Goal: Task Accomplishment & Management: Manage account settings

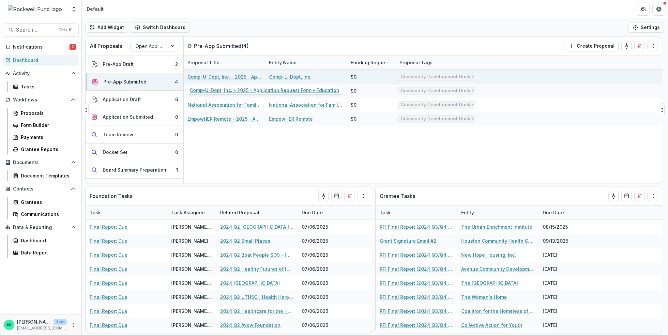
click at [204, 75] on link "Comp-U-Dopt, Inc. - 2025 - Application Request Form - Education" at bounding box center [225, 76] width 74 height 7
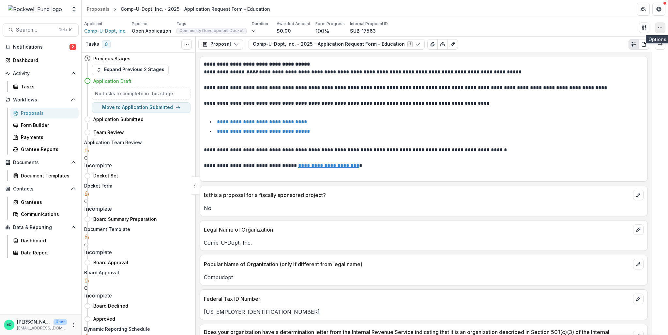
click at [659, 28] on icon "button" at bounding box center [660, 27] width 5 height 5
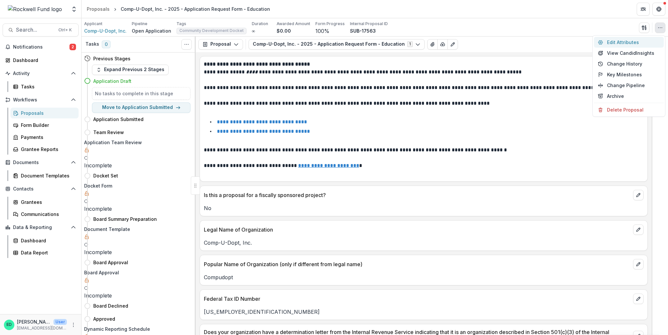
click at [634, 44] on button "Edit Attributes" at bounding box center [629, 42] width 70 height 11
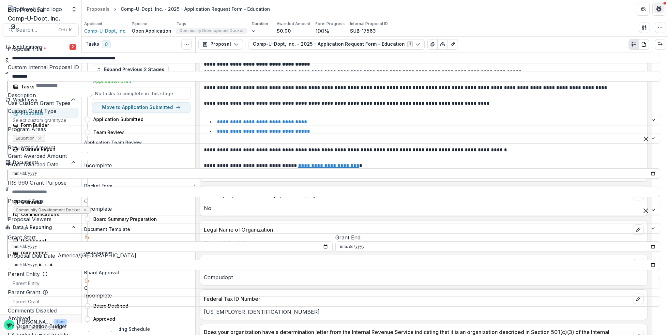
click at [658, 9] on icon "Close" at bounding box center [659, 8] width 4 height 4
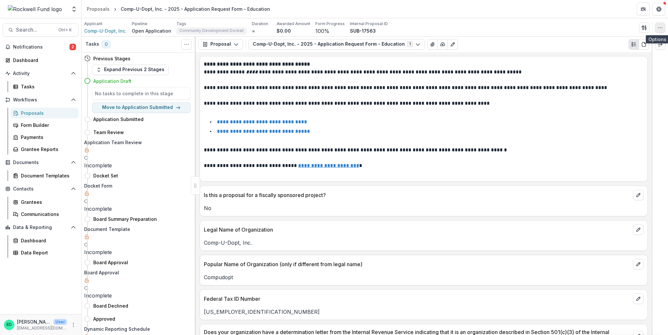
click at [660, 28] on icon "button" at bounding box center [660, 27] width 5 height 5
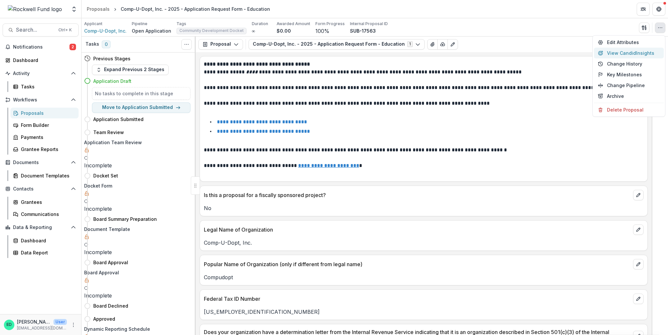
click at [622, 51] on button "View Candid Insights" at bounding box center [629, 53] width 70 height 11
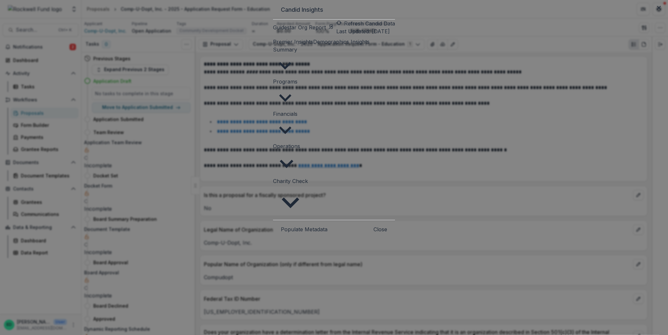
click at [281, 225] on button "Populate Metadata" at bounding box center [304, 229] width 47 height 8
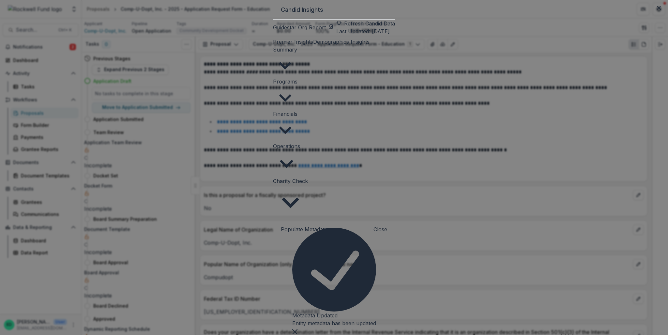
click at [273, 178] on span "Charity Check" at bounding box center [290, 181] width 35 height 7
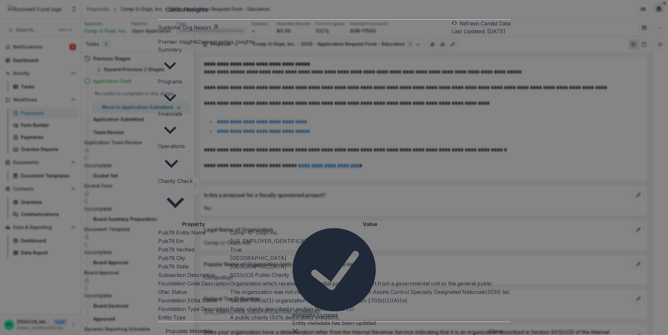
click at [654, 13] on button "Close" at bounding box center [659, 8] width 10 height 10
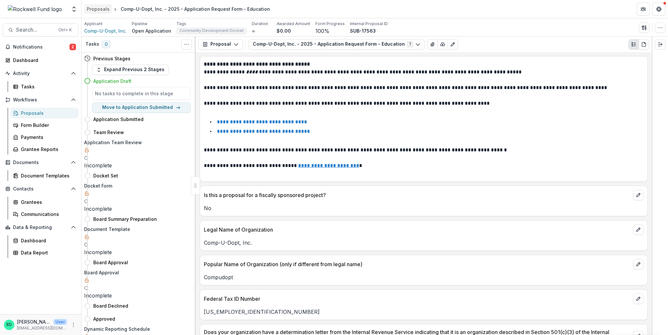
click at [96, 5] on link "Proposals" at bounding box center [98, 8] width 28 height 9
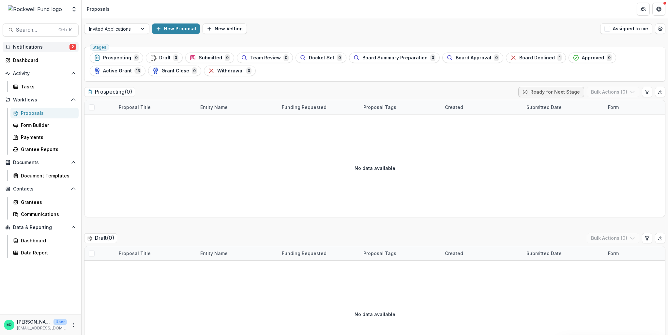
click at [58, 51] on button "Notifications 2" at bounding box center [41, 47] width 76 height 10
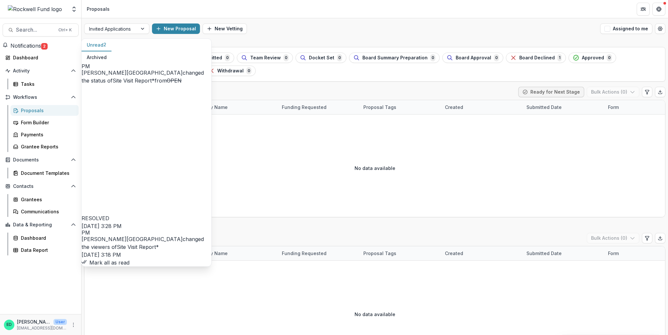
click at [154, 77] on link "Site Visit Report*" at bounding box center [134, 80] width 42 height 7
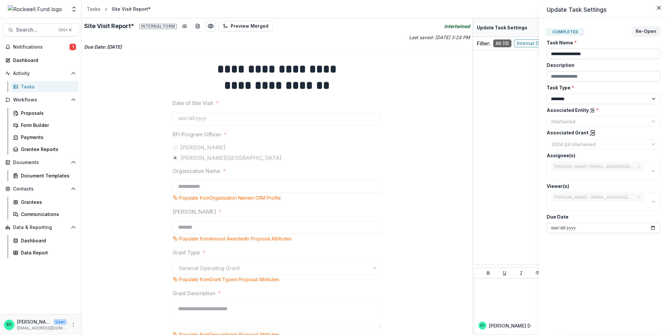
click at [207, 29] on div "**********" at bounding box center [334, 167] width 668 height 335
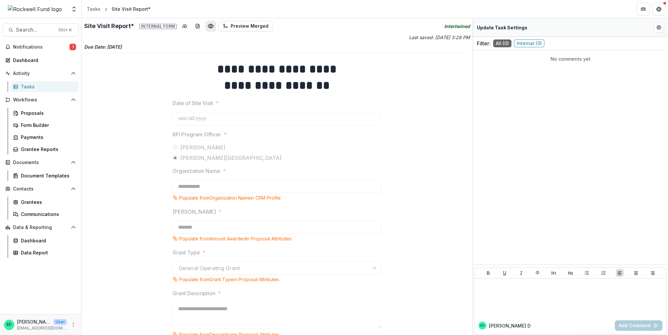
click at [210, 25] on circle "Preview bfb71e1b-e2af-4d1f-86f7-07e3f5d40998.pdf" at bounding box center [211, 26] width 2 height 2
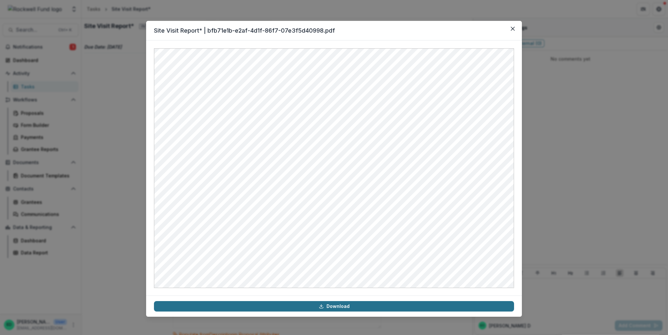
click at [280, 309] on link "Download" at bounding box center [334, 306] width 360 height 10
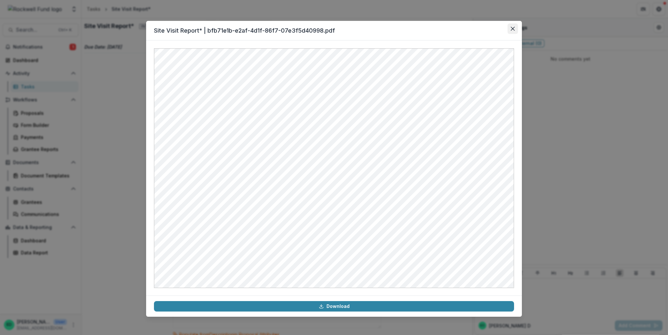
click at [514, 28] on icon "Close" at bounding box center [513, 29] width 4 height 4
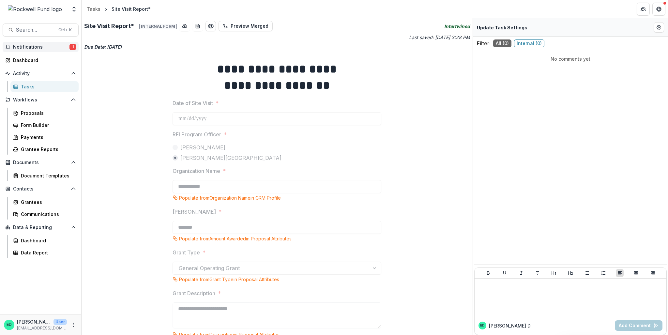
click at [54, 45] on span "Notifications" at bounding box center [41, 47] width 56 height 6
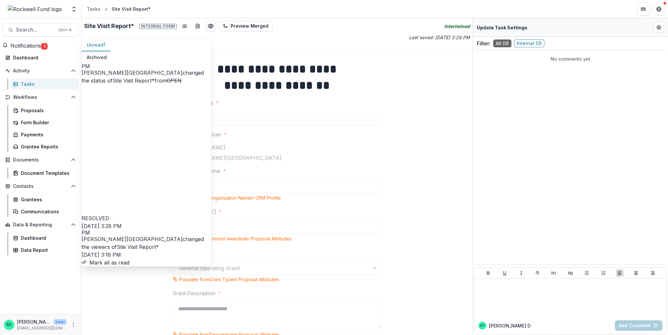
click at [130, 259] on button "Mark all as read" at bounding box center [106, 263] width 48 height 8
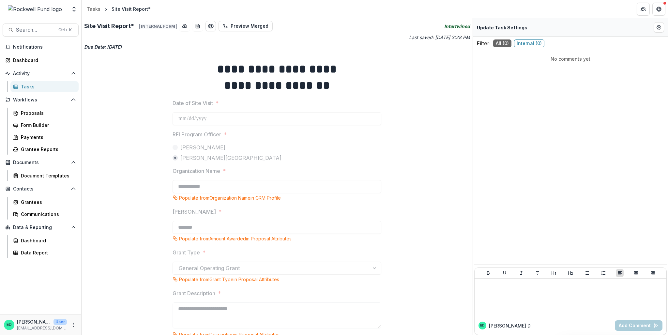
click at [30, 85] on div "Tasks" at bounding box center [47, 86] width 53 height 7
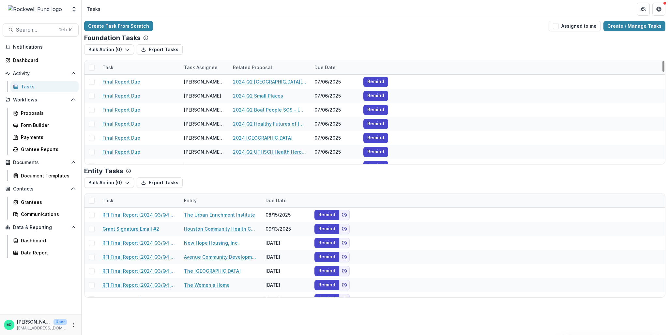
click at [24, 41] on div "Search... Ctrl + K Notifications Dashboard Activity Tasks Workflows Proposals F…" at bounding box center [41, 176] width 82 height 317
click at [22, 53] on div "Notifications Dashboard Activity Tasks Workflows Proposals Form Builder Payment…" at bounding box center [40, 178] width 81 height 272
click at [21, 43] on button "Notifications" at bounding box center [41, 47] width 76 height 10
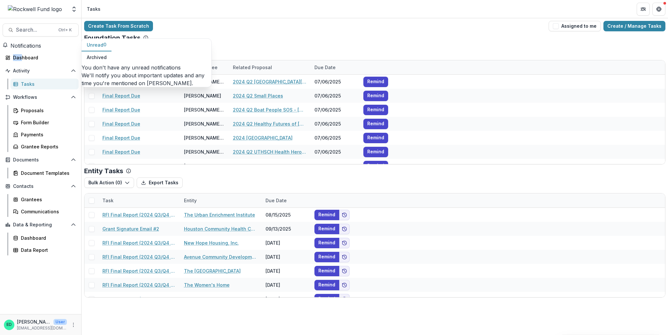
click at [21, 43] on button "Notifications" at bounding box center [22, 46] width 39 height 8
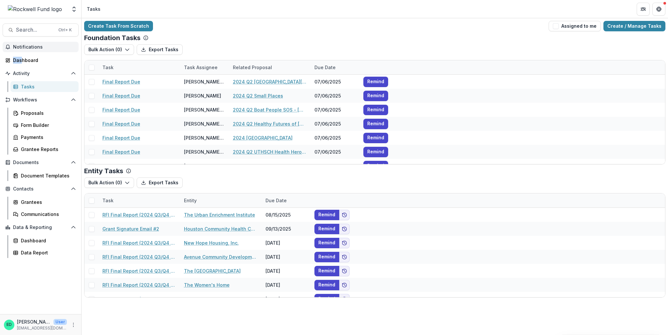
click at [20, 45] on span "Notifications" at bounding box center [44, 47] width 63 height 6
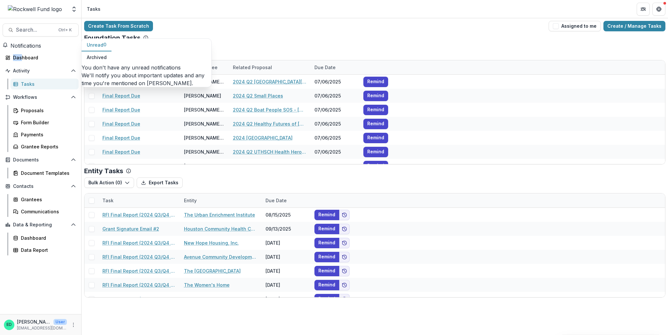
click at [20, 45] on span "Notifications" at bounding box center [25, 45] width 31 height 7
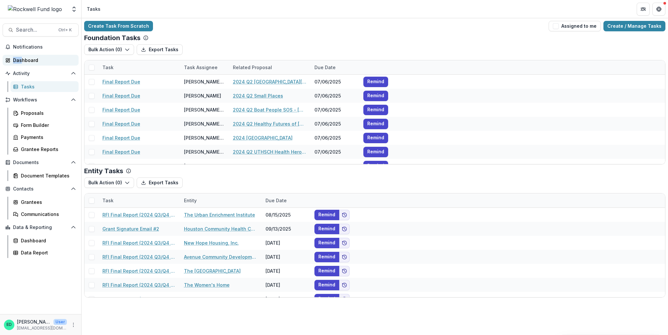
click at [23, 59] on div "Dashboard" at bounding box center [43, 60] width 60 height 7
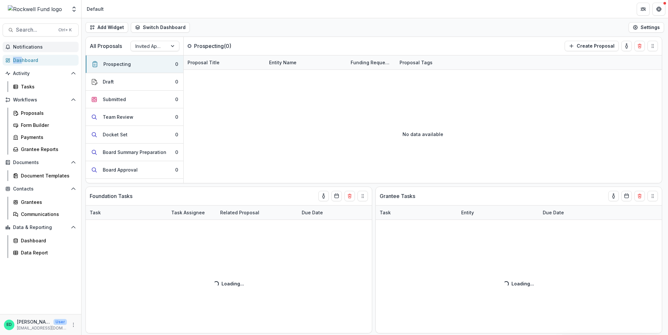
click at [25, 49] on span "Notifications" at bounding box center [44, 47] width 63 height 6
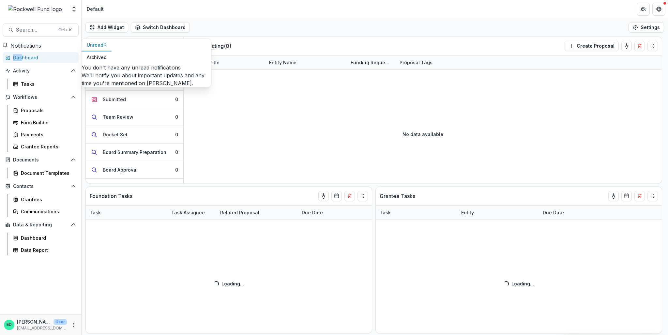
click at [25, 49] on span "Notifications" at bounding box center [25, 45] width 31 height 7
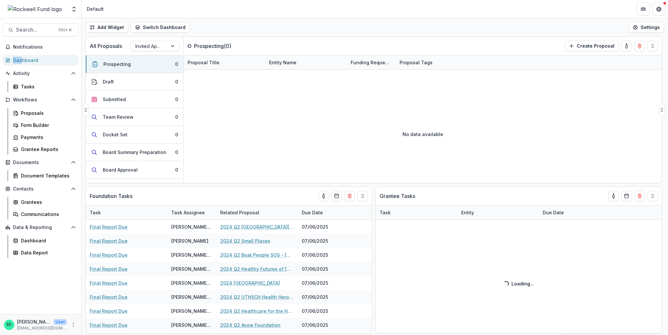
scroll to position [82, 0]
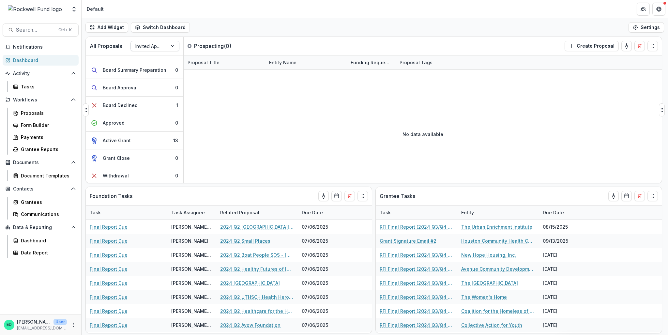
click at [145, 50] on div at bounding box center [148, 46] width 27 height 8
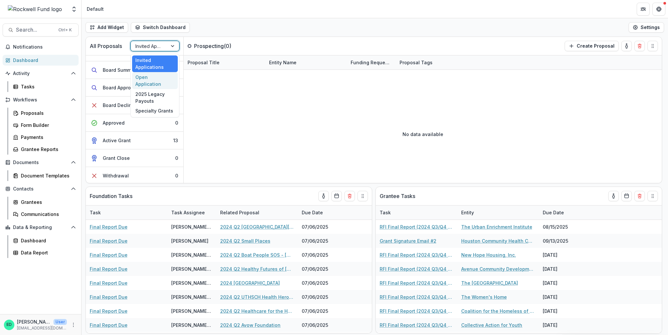
click at [142, 75] on div "Open Application" at bounding box center [155, 80] width 46 height 17
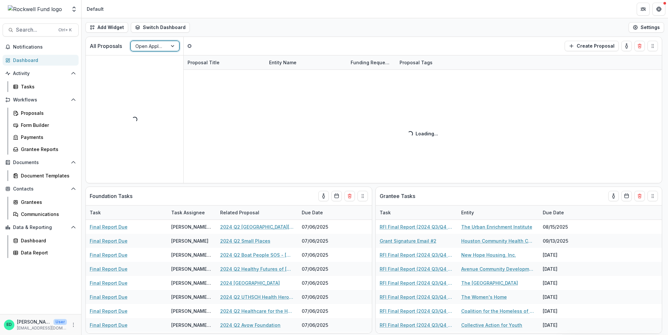
scroll to position [0, 0]
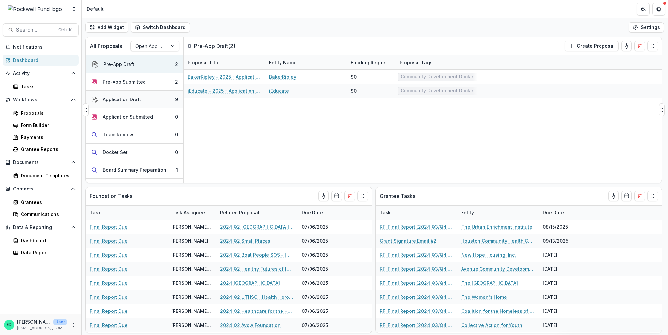
click at [138, 95] on button "Application Draft 9" at bounding box center [135, 100] width 98 height 18
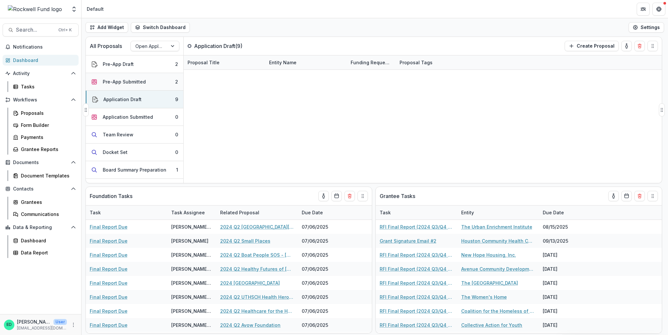
click at [136, 76] on button "Pre-App Submitted 2" at bounding box center [135, 82] width 98 height 18
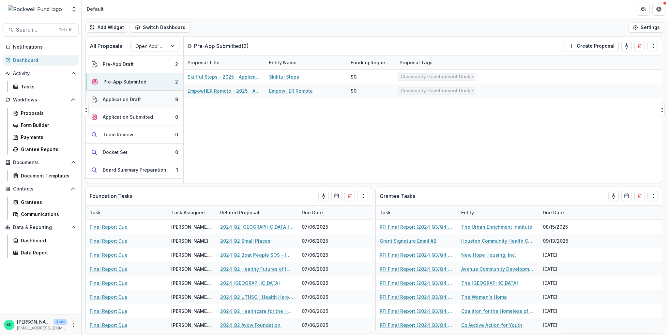
click at [139, 101] on div "Application Draft" at bounding box center [122, 99] width 38 height 7
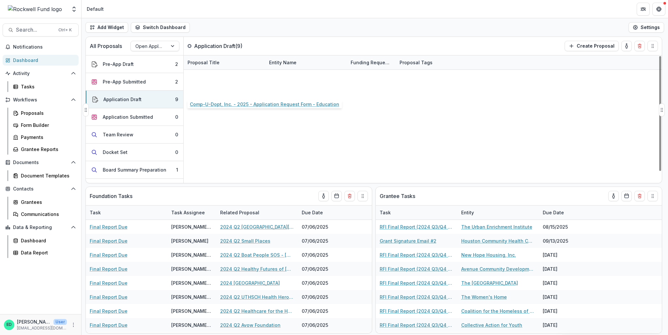
click at [222, 90] on link "Comp-U-Dopt, Inc. - 2025 - Application Request Form - Education" at bounding box center [225, 90] width 74 height 7
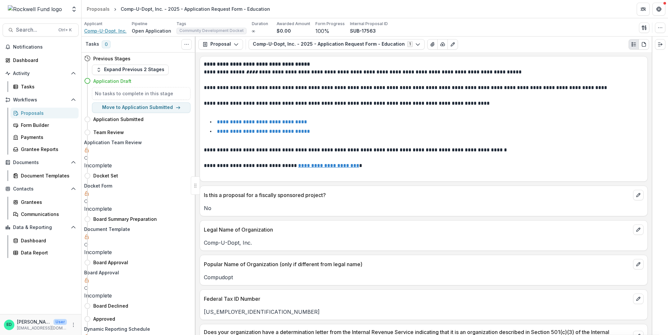
click at [105, 32] on span "Comp-U-Dopt, Inc." at bounding box center [105, 30] width 42 height 7
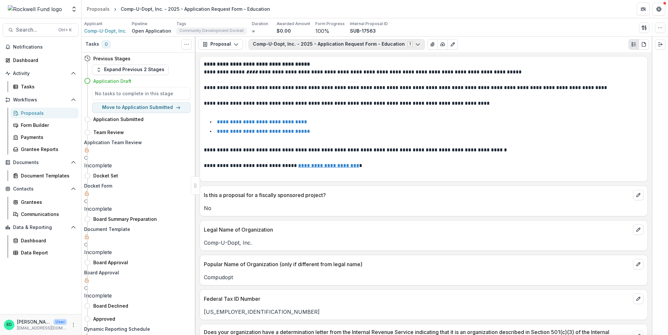
click at [305, 47] on button "Comp-U-Dopt, Inc. - 2025 - Application Request Form - Education 1" at bounding box center [337, 44] width 176 height 10
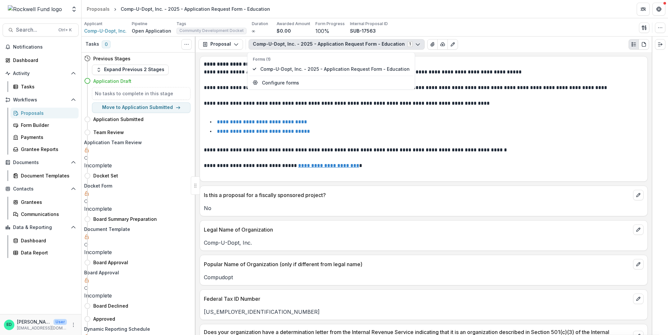
click at [484, 63] on p "**********" at bounding box center [424, 64] width 440 height 8
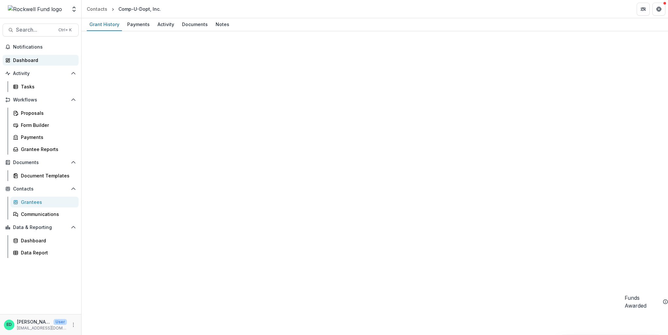
click at [33, 59] on div "Dashboard" at bounding box center [43, 60] width 60 height 7
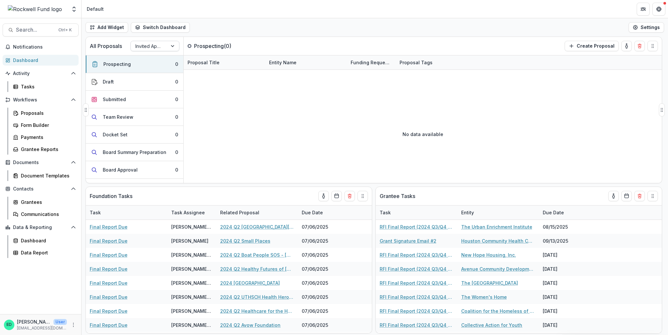
click at [160, 42] on div at bounding box center [148, 46] width 27 height 8
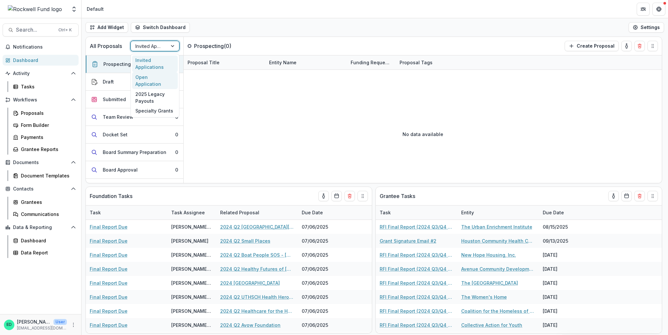
click at [144, 75] on div "Open Application" at bounding box center [155, 80] width 46 height 17
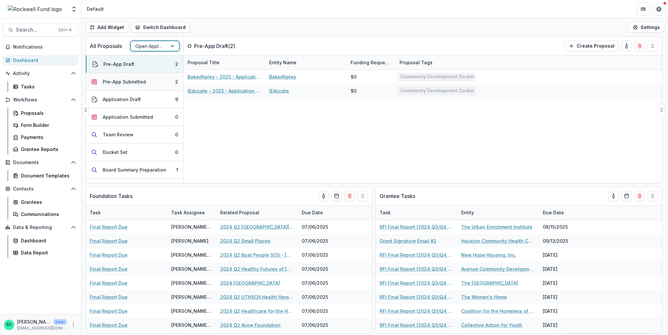
click at [141, 79] on div "Pre-App Submitted" at bounding box center [124, 81] width 43 height 7
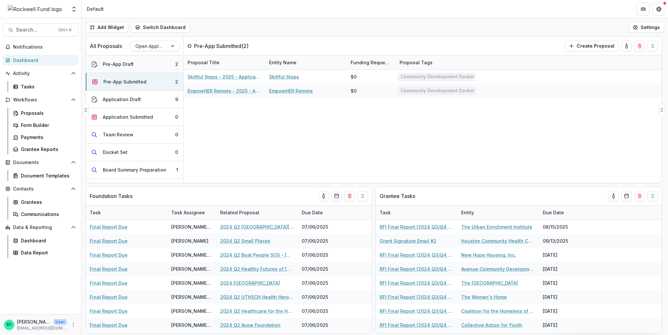
click at [146, 62] on button "Pre-App Draft 2" at bounding box center [135, 64] width 98 height 18
click at [141, 65] on button "Pre-App Draft 2" at bounding box center [135, 64] width 98 height 18
click at [139, 76] on button "Pre-App Submitted 2" at bounding box center [135, 82] width 98 height 18
click at [146, 100] on button "Application Draft 9" at bounding box center [135, 100] width 98 height 18
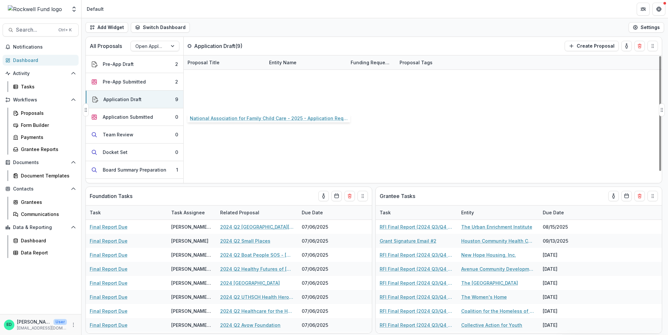
click at [212, 105] on link "National Association for Family Child Care - 2025 - Application Request Form - …" at bounding box center [225, 104] width 74 height 7
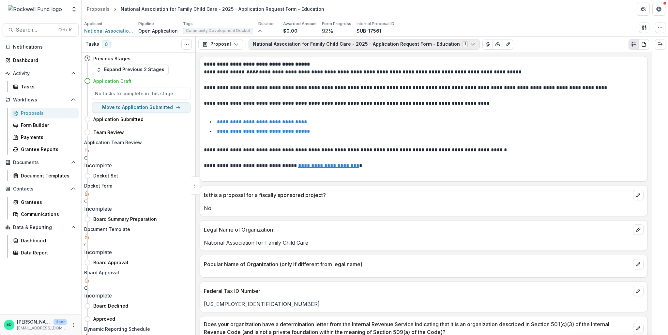
click at [383, 45] on button "National Association for Family Child Care - 2025 - Application Request Form - …" at bounding box center [364, 44] width 231 height 10
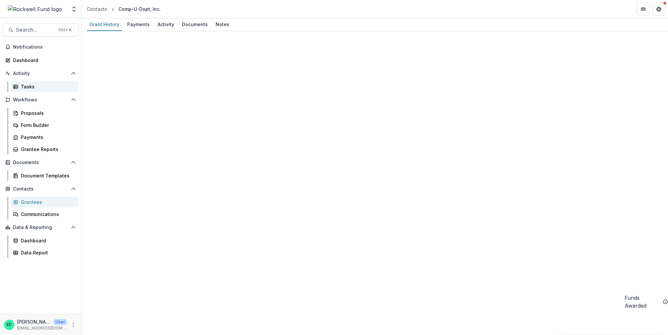
click at [37, 89] on div "Tasks" at bounding box center [47, 86] width 53 height 7
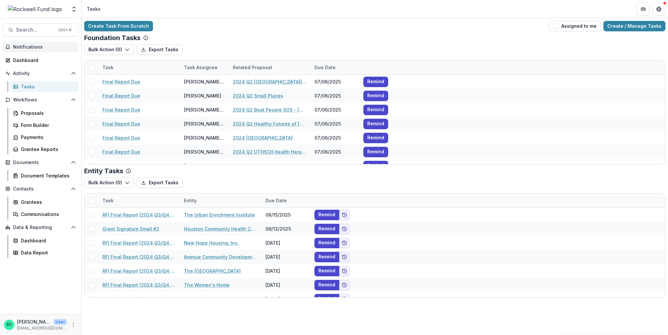
click at [26, 49] on span "Notifications" at bounding box center [44, 47] width 63 height 6
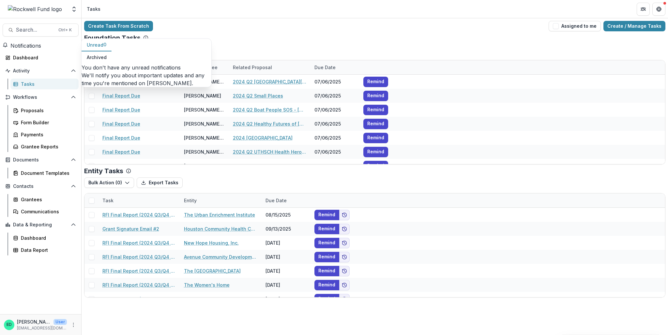
click at [229, 23] on div "Create Task From Scratch Assigned to me Create / Manage Tasks" at bounding box center [374, 26] width 581 height 10
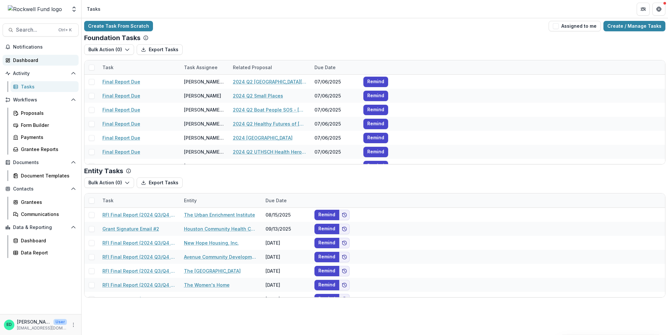
click at [29, 61] on div "Dashboard" at bounding box center [43, 60] width 60 height 7
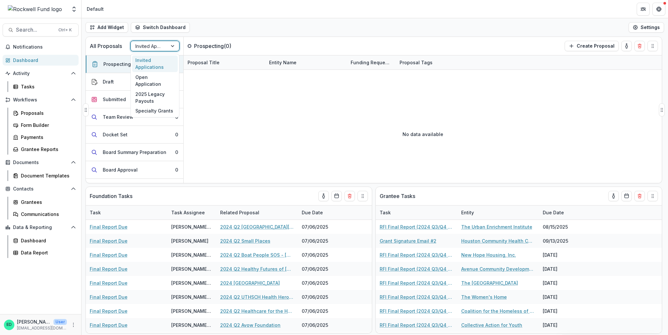
click at [138, 46] on div at bounding box center [148, 46] width 27 height 8
click at [142, 74] on div "Open Application" at bounding box center [155, 80] width 46 height 17
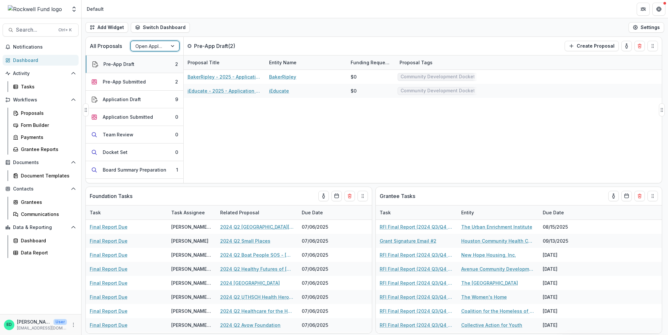
click at [107, 71] on div "Pre-App Draft 2 Pre-App Submitted 2 Application Draft 9 Application Submitted 0…" at bounding box center [135, 169] width 98 height 229
click at [110, 82] on div "Pre-App Submitted" at bounding box center [124, 81] width 43 height 7
click at [124, 98] on div "Application Draft" at bounding box center [122, 99] width 38 height 7
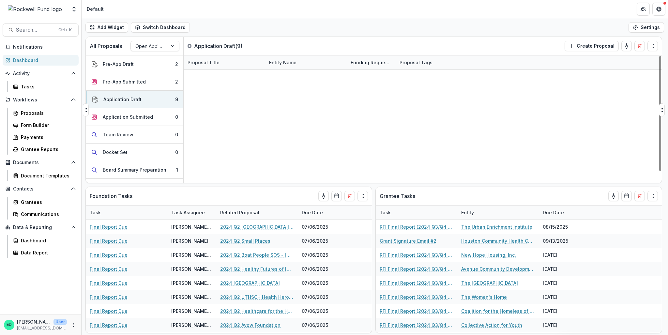
click at [218, 116] on link "Good Reason Houston Inc. - 2025 - Application Request Form - Education" at bounding box center [225, 119] width 74 height 7
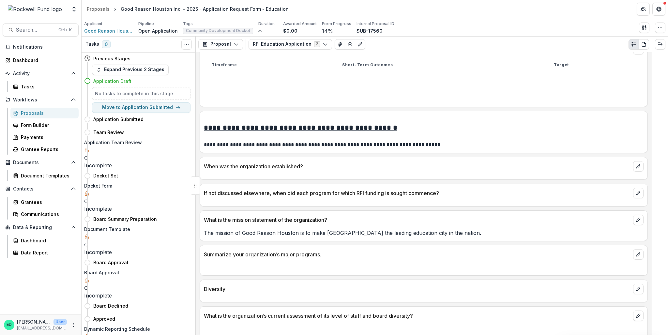
scroll to position [1403, 0]
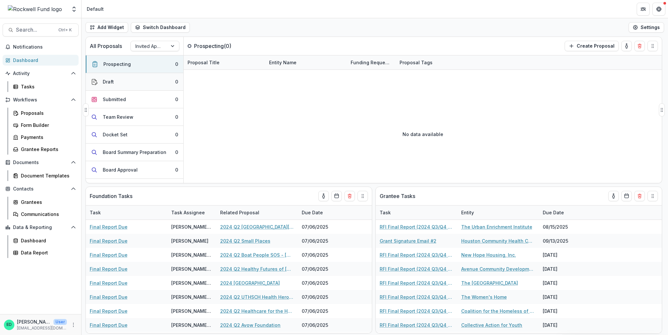
click at [128, 76] on button "Draft 0" at bounding box center [135, 82] width 98 height 18
click at [114, 97] on div "Submitted" at bounding box center [114, 99] width 23 height 7
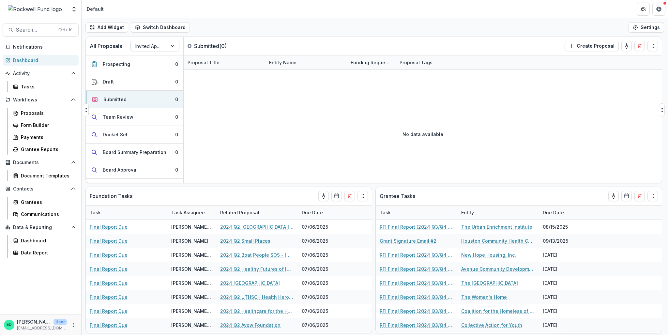
click at [150, 50] on div "Invited Applications" at bounding box center [149, 45] width 37 height 9
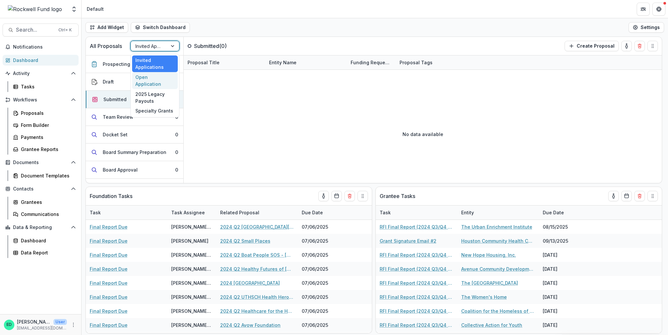
click at [151, 77] on div "Open Application" at bounding box center [155, 80] width 46 height 17
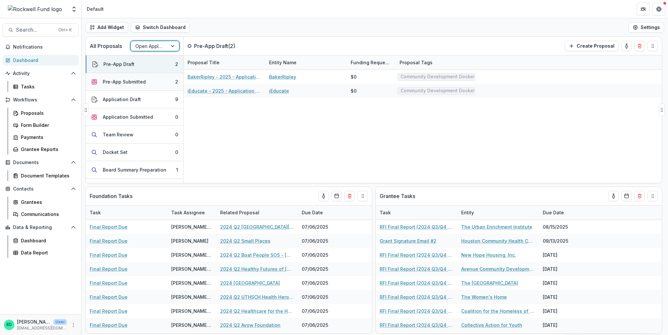
click at [124, 77] on button "Pre-App Submitted 2" at bounding box center [135, 82] width 98 height 18
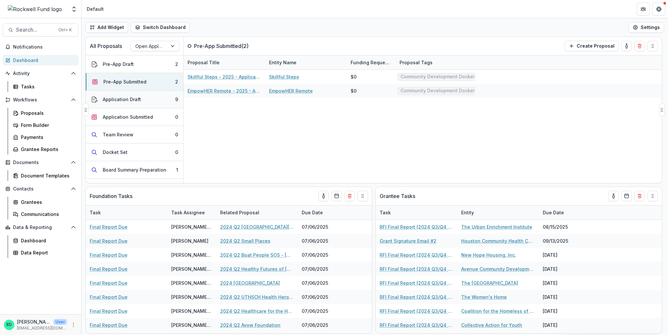
click at [129, 95] on button "Application Draft 9" at bounding box center [135, 100] width 98 height 18
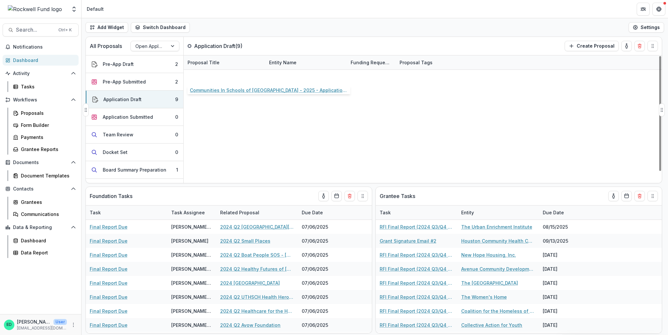
click at [218, 76] on link "Communities In Schools of [GEOGRAPHIC_DATA] - 2025 - Application Request Form -…" at bounding box center [225, 76] width 74 height 7
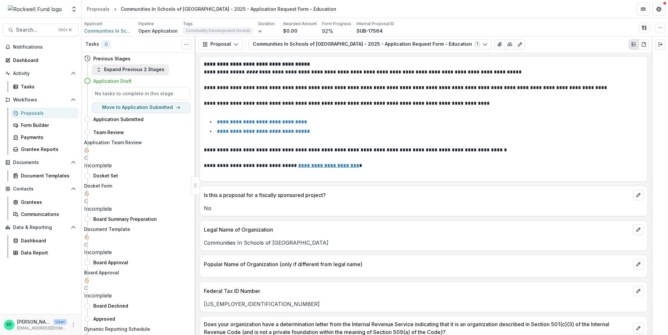
click at [136, 68] on button "Expand Previous 2 Stages" at bounding box center [130, 70] width 77 height 10
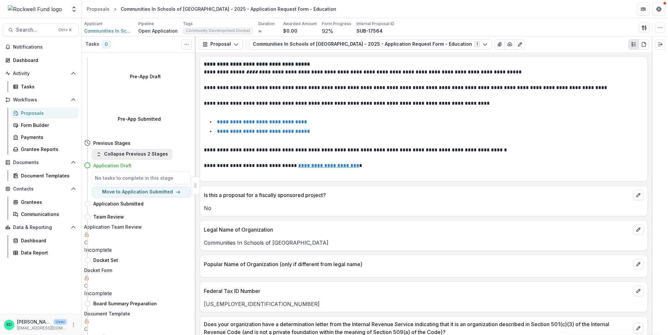
click at [125, 149] on button "Collapse Previous 2 Stages" at bounding box center [132, 154] width 80 height 10
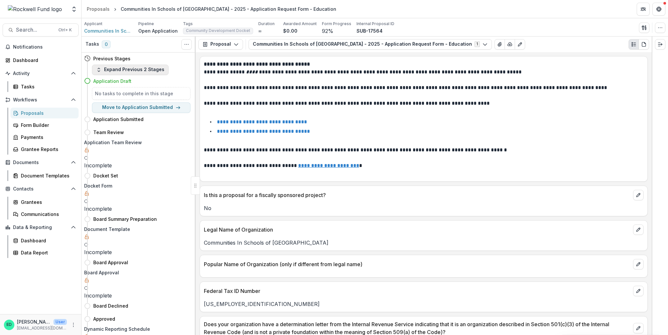
click at [133, 71] on button "Expand Previous 2 Stages" at bounding box center [130, 70] width 77 height 10
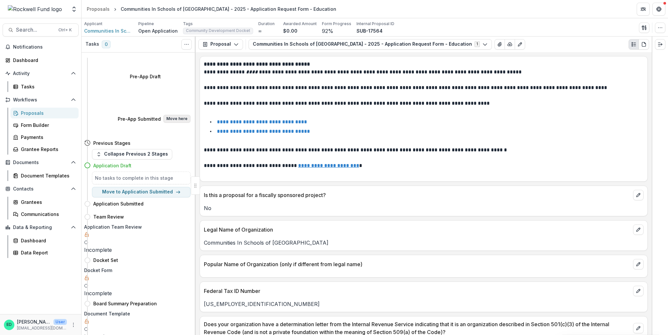
click at [171, 115] on button "Move here" at bounding box center [176, 119] width 27 height 8
select select "**********"
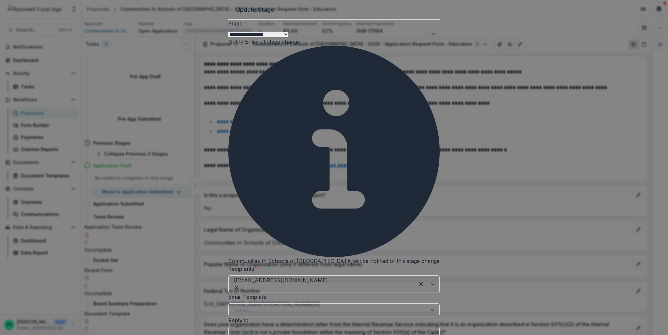
click at [300, 45] on span at bounding box center [300, 42] width 0 height 7
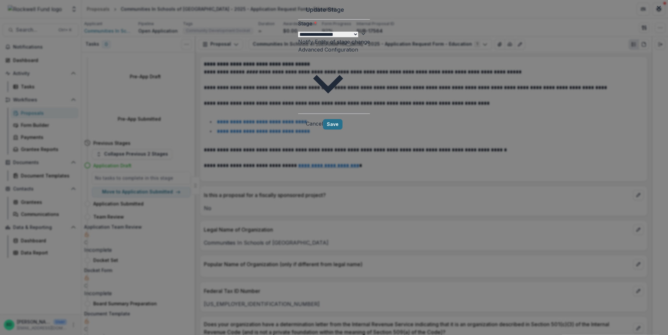
click at [343, 124] on button "Save" at bounding box center [333, 124] width 20 height 10
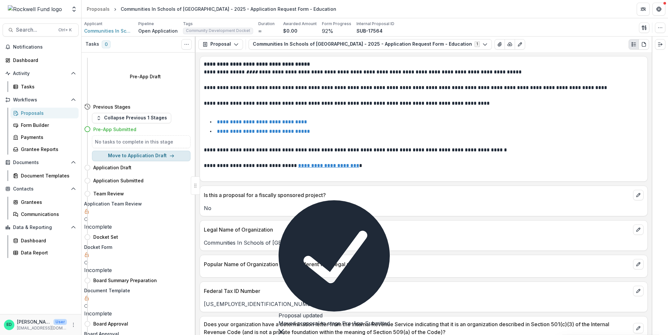
click at [137, 151] on button "Move to Application Draft" at bounding box center [141, 156] width 99 height 10
select select "**********"
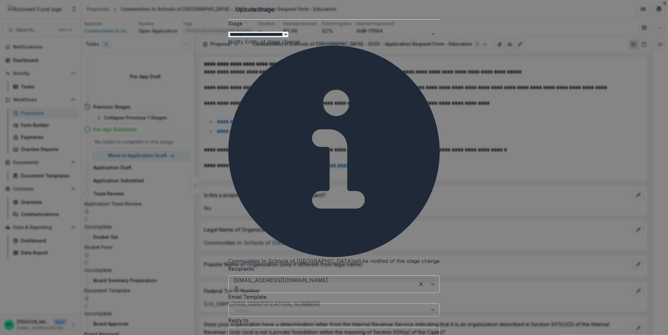
click at [268, 305] on div at bounding box center [328, 309] width 187 height 9
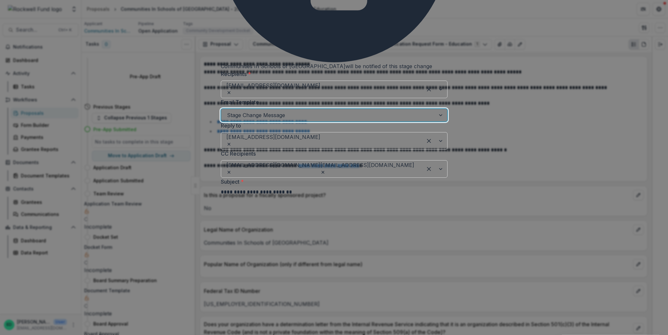
scroll to position [70, 0]
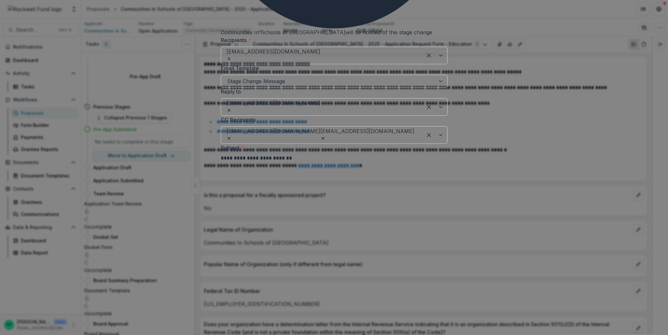
scroll to position [248, 0]
select select "**********"
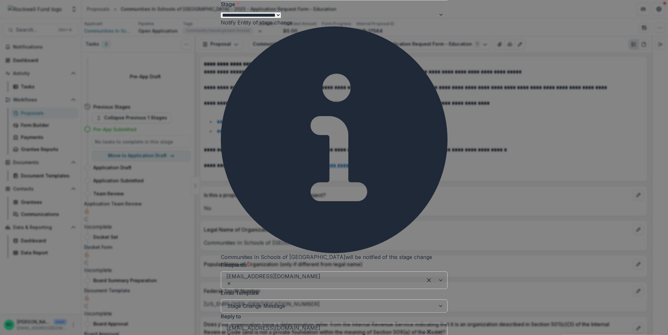
scroll to position [0, 0]
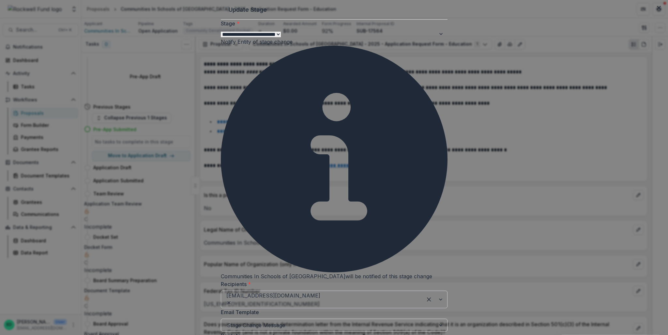
click at [321, 295] on div at bounding box center [369, 299] width 96 height 9
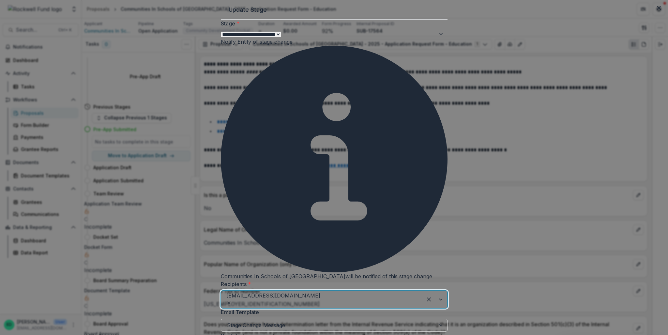
click at [415, 295] on div at bounding box center [416, 299] width 2 height 9
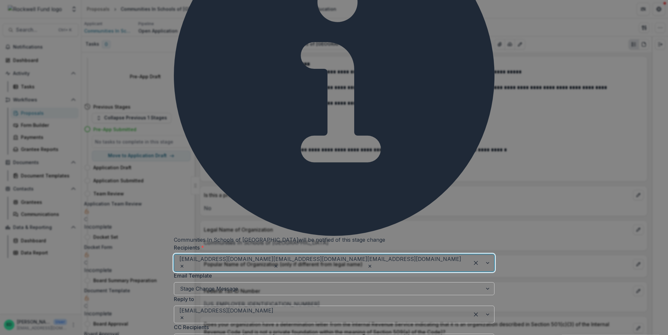
scroll to position [255, 0]
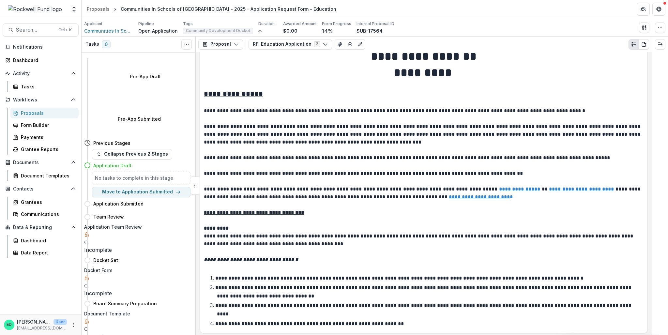
scroll to position [0, 0]
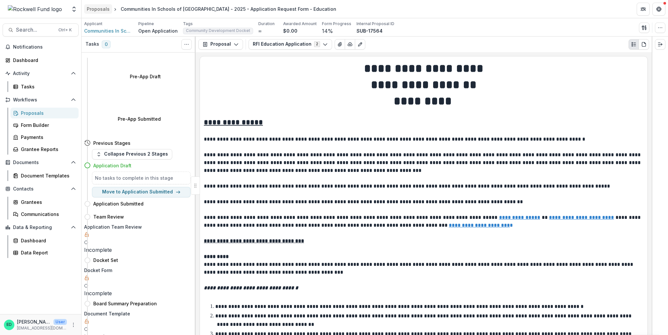
click at [96, 9] on div "Proposals" at bounding box center [98, 9] width 23 height 7
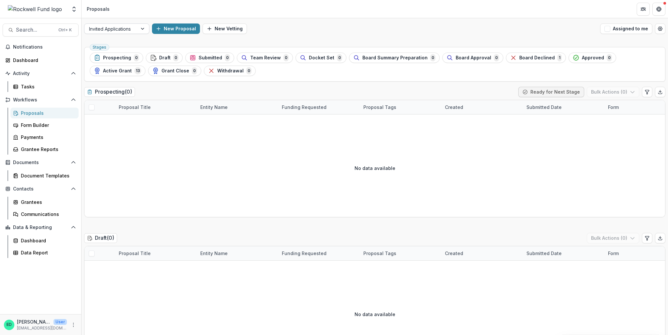
click at [141, 30] on div at bounding box center [143, 29] width 12 height 10
click at [126, 27] on div at bounding box center [111, 29] width 44 height 8
click at [144, 31] on div at bounding box center [143, 29] width 12 height 10
click at [140, 28] on div at bounding box center [143, 29] width 12 height 10
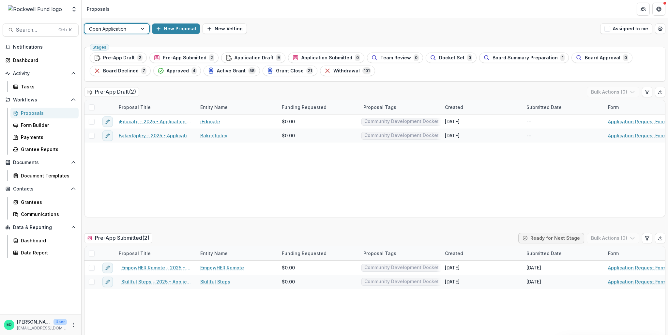
click at [347, 22] on div "option Open Application, selected. 6 results available. Use Up and Down to choo…" at bounding box center [375, 28] width 587 height 21
click at [248, 59] on span "Application Draft" at bounding box center [254, 58] width 39 height 6
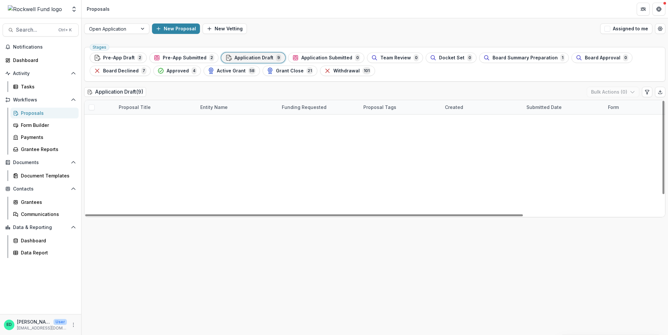
scroll to position [23, 0]
click at [192, 57] on span "Pre-App Submitted" at bounding box center [185, 58] width 44 height 6
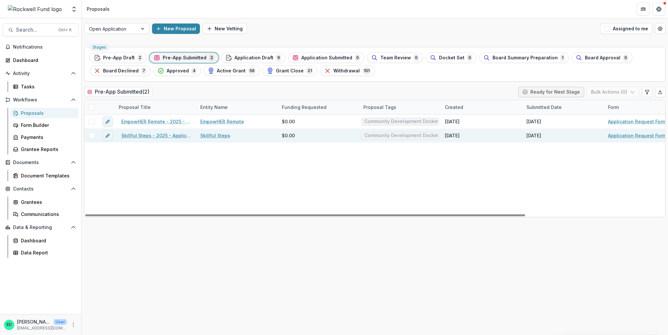
click at [150, 133] on link "Skillful Steps - 2025 - Application Request Form - Education" at bounding box center [156, 135] width 71 height 7
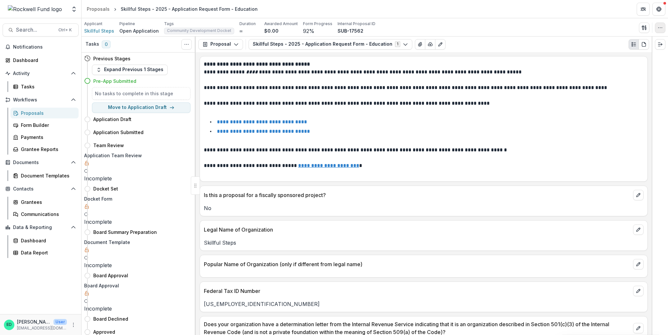
click at [660, 25] on icon "button" at bounding box center [660, 27] width 5 height 5
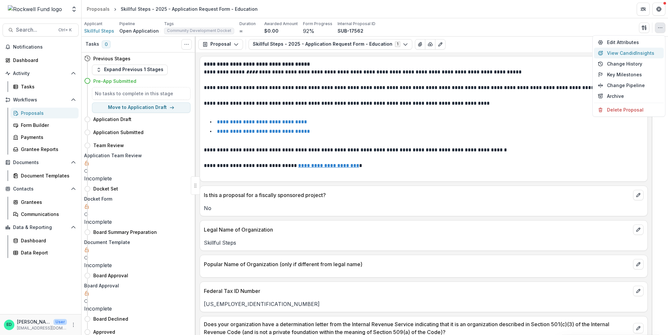
click at [626, 50] on button "View Candid Insights" at bounding box center [629, 53] width 70 height 11
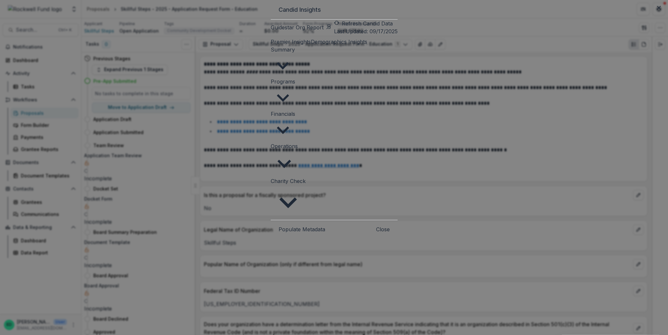
click at [279, 225] on button "Populate Metadata" at bounding box center [302, 229] width 47 height 8
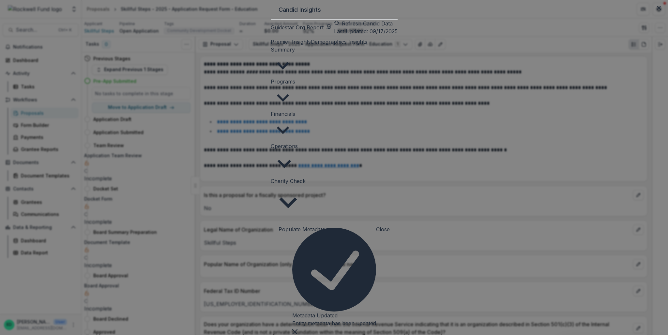
click at [271, 178] on span "Charity Check" at bounding box center [288, 181] width 35 height 7
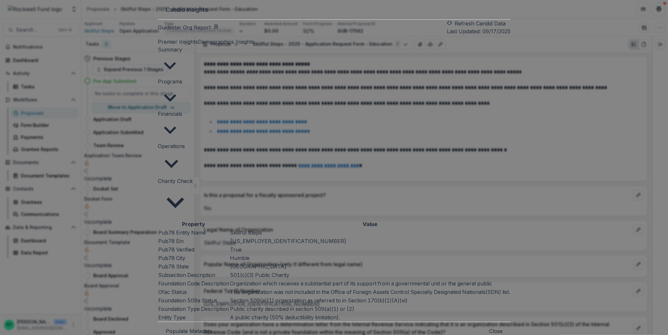
scroll to position [3, 0]
click at [657, 10] on icon "Close" at bounding box center [659, 8] width 4 height 4
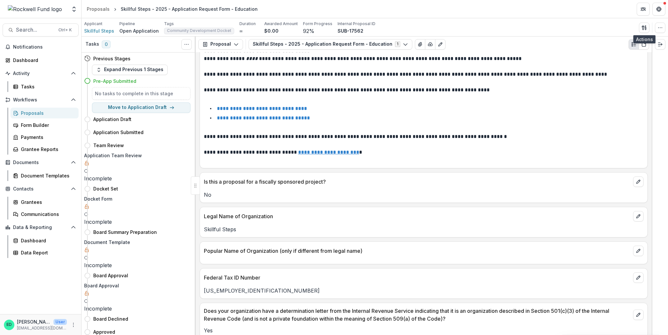
scroll to position [0, 0]
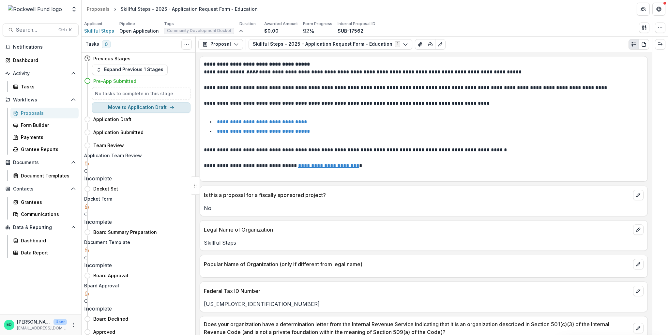
click at [136, 108] on button "Move to Application Draft" at bounding box center [141, 107] width 99 height 10
select select "**********"
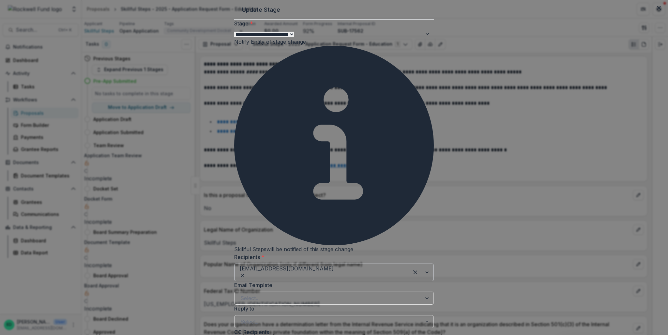
click at [334, 268] on div at bounding box center [368, 272] width 69 height 9
click at [332, 253] on label "Recipients *" at bounding box center [332, 257] width 196 height 8
click at [334, 269] on input "Recipients *" at bounding box center [335, 273] width 2 height 8
click at [279, 294] on div at bounding box center [328, 298] width 176 height 9
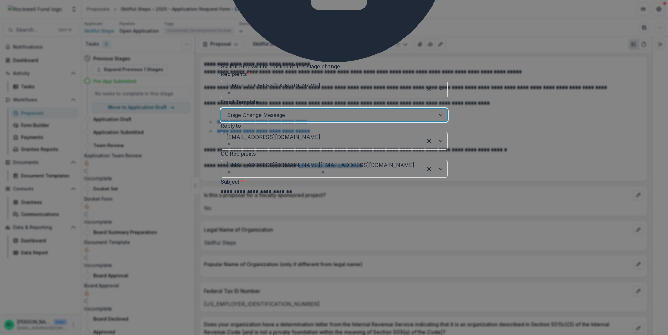
scroll to position [70, 0]
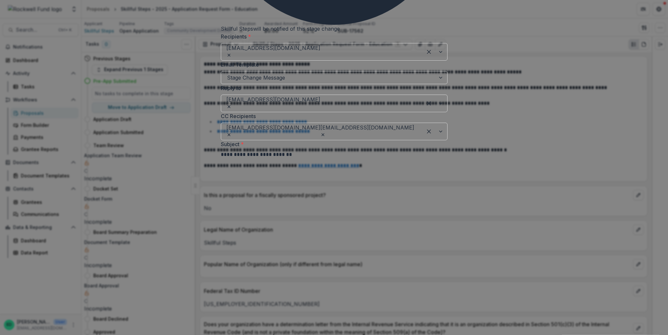
select select "**********"
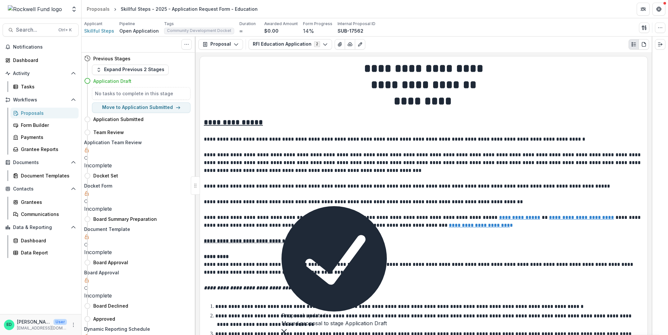
scroll to position [131, 0]
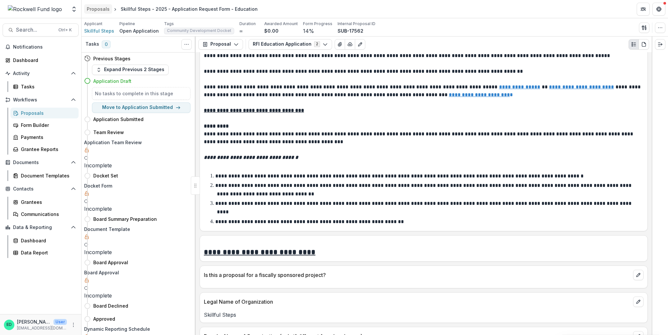
click at [89, 9] on div "Proposals" at bounding box center [98, 9] width 23 height 7
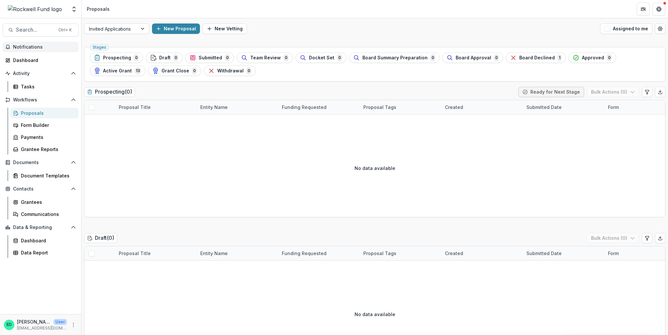
click at [47, 44] on span "Notifications" at bounding box center [44, 47] width 63 height 6
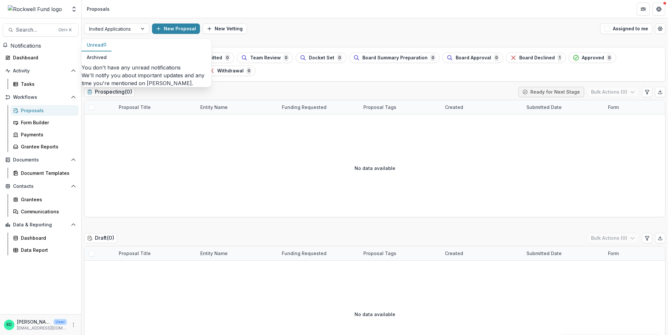
click at [301, 23] on div "Invited Applications New Proposal New Vetting Assigned to me" at bounding box center [375, 28] width 587 height 21
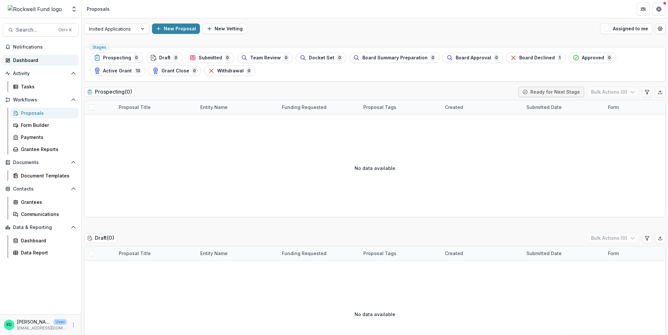
click at [43, 60] on div "Dashboard" at bounding box center [43, 60] width 60 height 7
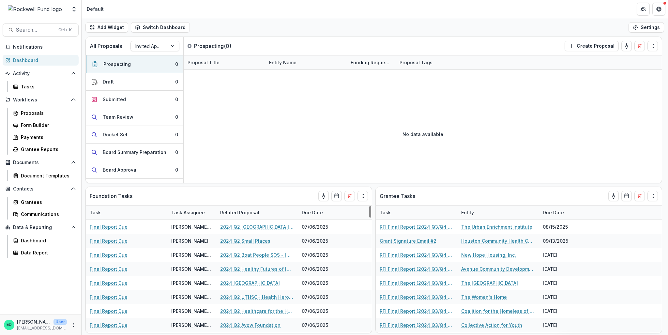
click at [33, 60] on div "Dashboard" at bounding box center [43, 60] width 60 height 7
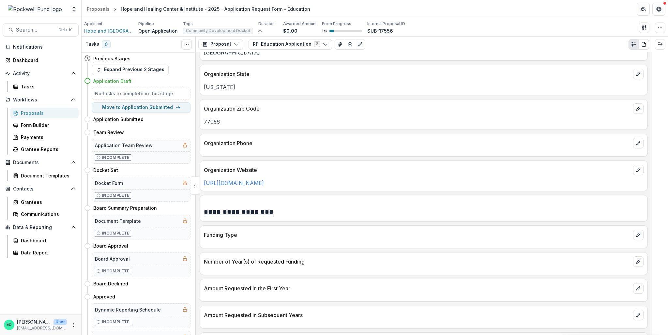
scroll to position [555, 0]
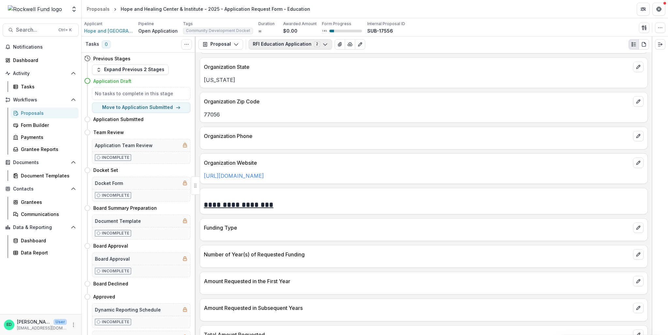
click at [302, 45] on button "RFI Education Application 2" at bounding box center [291, 44] width 84 height 10
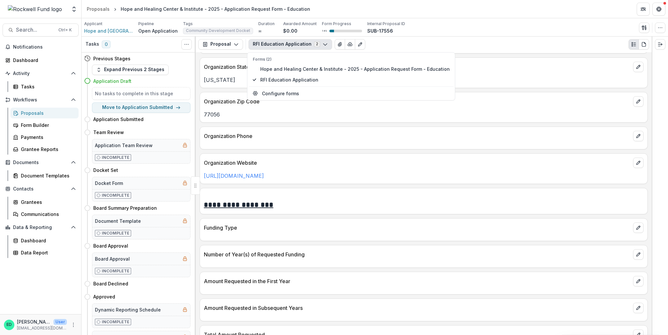
click at [518, 58] on div "Organization State" at bounding box center [424, 65] width 448 height 14
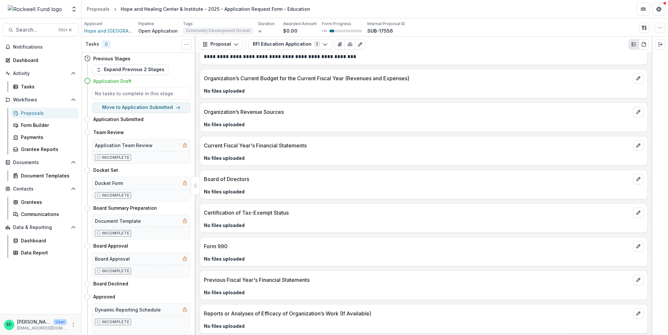
scroll to position [2278, 0]
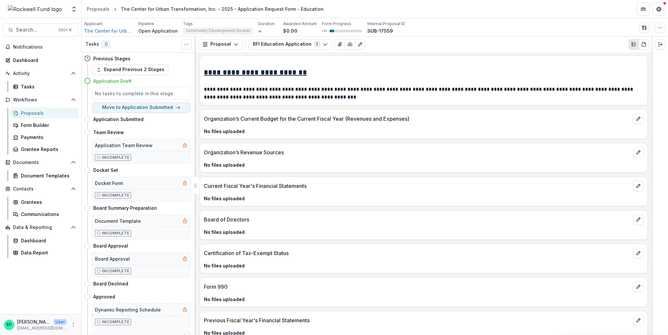
scroll to position [2286, 0]
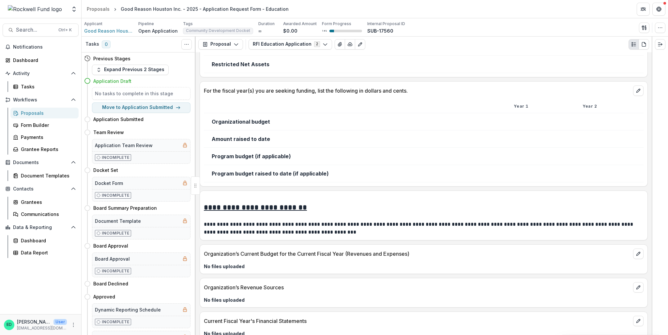
scroll to position [2154, 0]
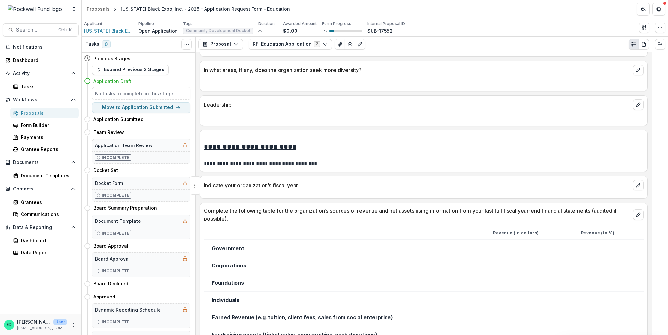
scroll to position [1729, 0]
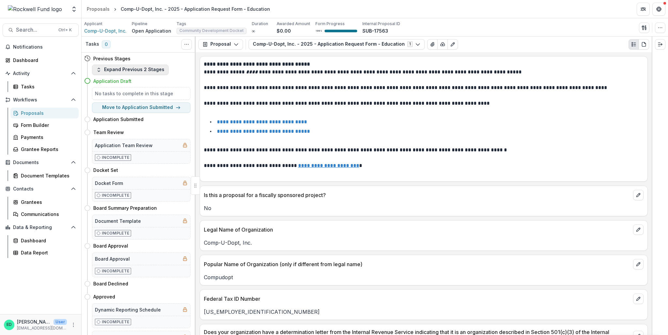
click at [143, 71] on button "Expand Previous 2 Stages" at bounding box center [130, 70] width 77 height 10
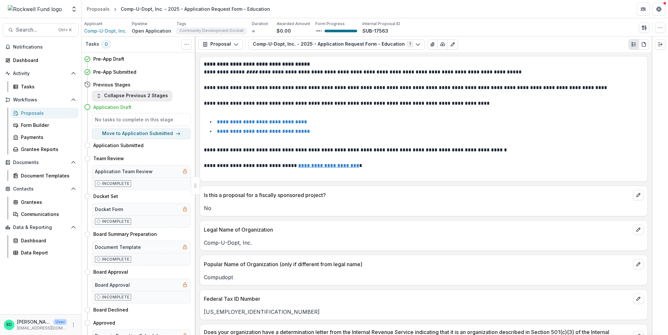
click at [148, 93] on button "Collapse Previous 2 Stages" at bounding box center [132, 96] width 80 height 10
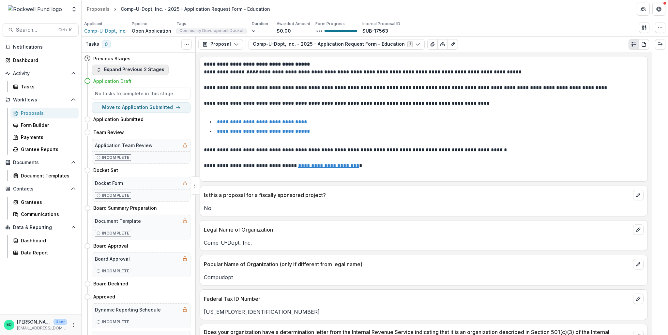
click at [141, 70] on button "Expand Previous 2 Stages" at bounding box center [130, 70] width 77 height 10
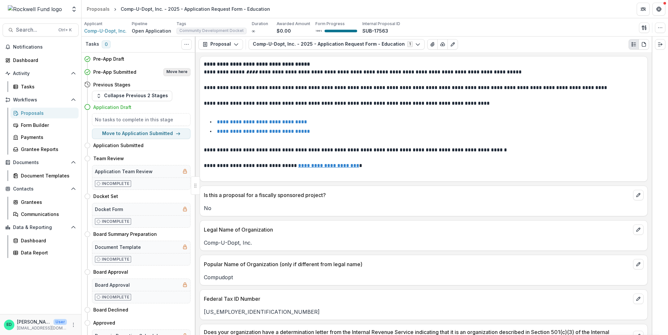
click at [170, 73] on button "Move here" at bounding box center [176, 72] width 27 height 8
select select "**********"
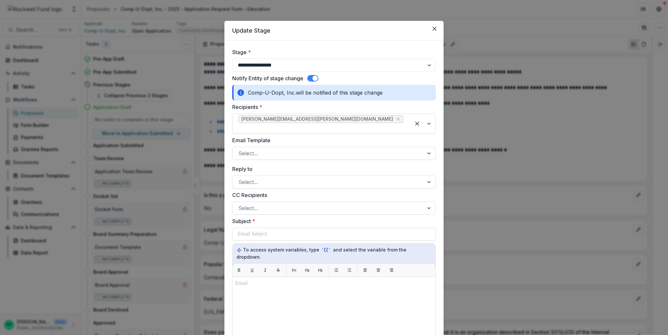
click at [309, 75] on label at bounding box center [312, 78] width 11 height 7
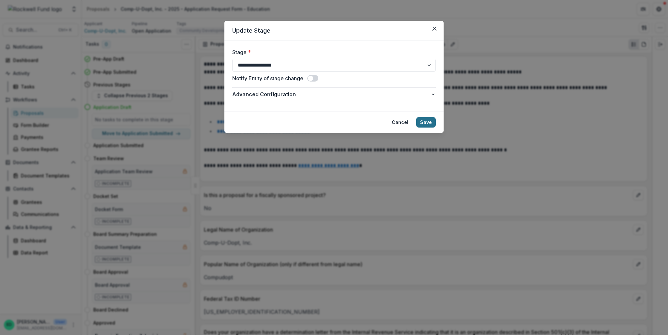
click at [430, 120] on button "Save" at bounding box center [426, 122] width 20 height 10
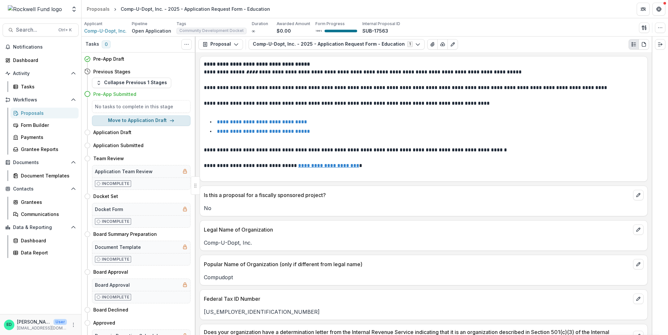
click at [128, 122] on button "Move to Application Draft" at bounding box center [141, 121] width 99 height 10
select select "**********"
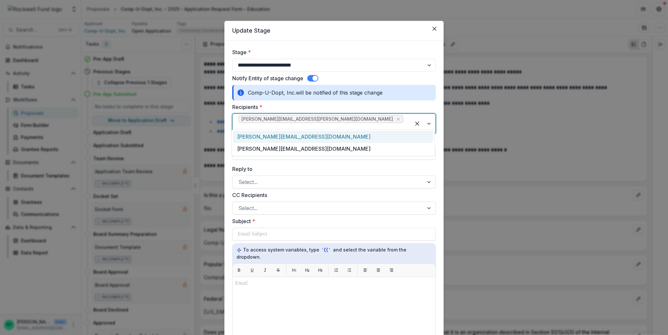
click at [346, 124] on div at bounding box center [322, 128] width 166 height 9
click at [300, 149] on div "liz@compudopt.org" at bounding box center [333, 149] width 200 height 12
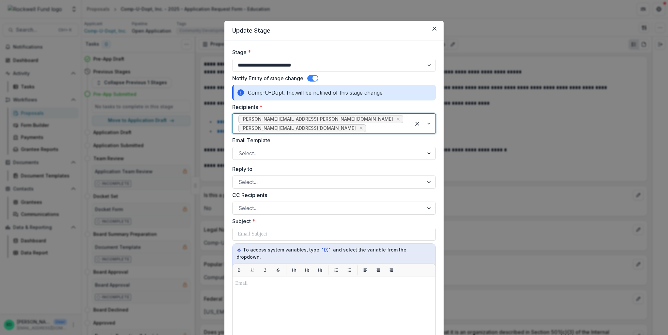
click at [384, 124] on div at bounding box center [386, 128] width 38 height 9
click at [298, 139] on div "megan@compudopt.org" at bounding box center [333, 137] width 200 height 12
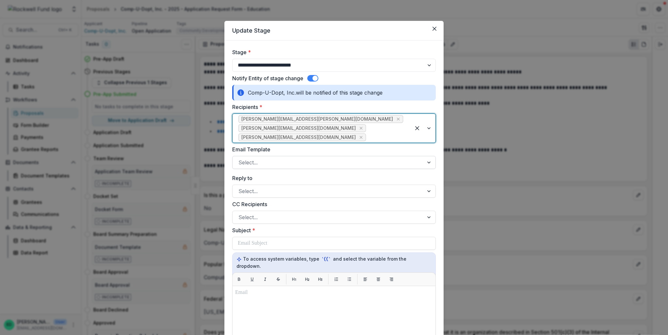
click at [260, 158] on div at bounding box center [328, 162] width 179 height 9
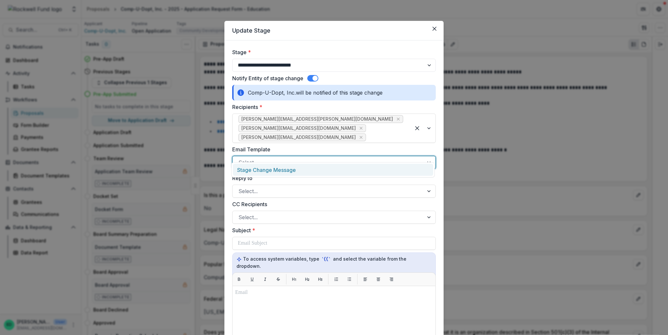
click at [259, 170] on div "Stage Change Message" at bounding box center [333, 170] width 200 height 12
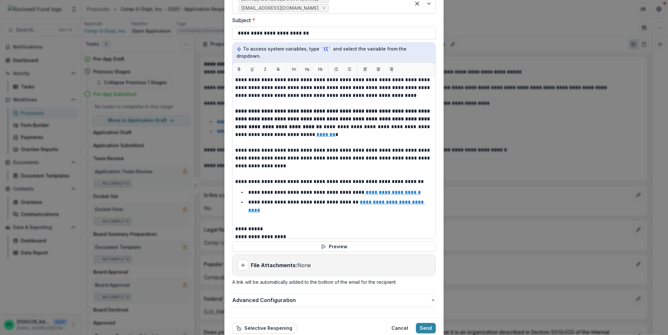
scroll to position [70, 0]
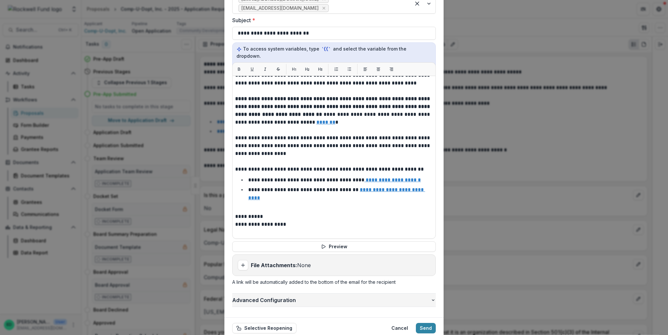
click at [282, 296] on span "Advanced Configuration" at bounding box center [331, 300] width 198 height 8
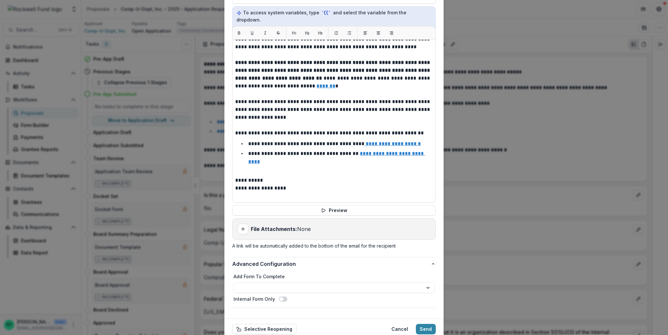
scroll to position [255, 0]
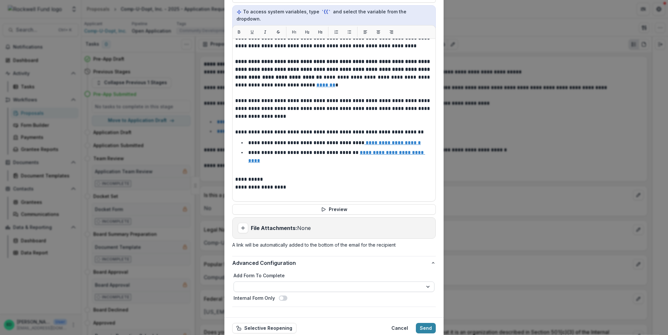
click at [285, 282] on select "**********" at bounding box center [334, 287] width 201 height 10
select select "**********"
click at [428, 323] on button "Send" at bounding box center [426, 328] width 20 height 10
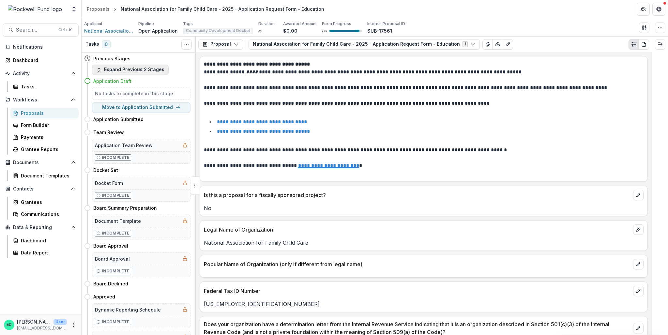
click at [155, 70] on button "Expand Previous 2 Stages" at bounding box center [130, 70] width 77 height 10
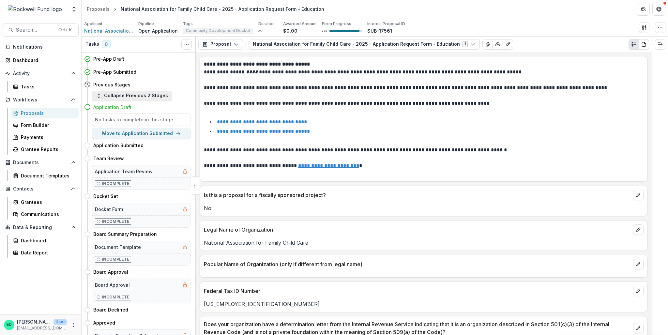
click at [150, 95] on button "Collapse Previous 2 Stages" at bounding box center [132, 96] width 80 height 10
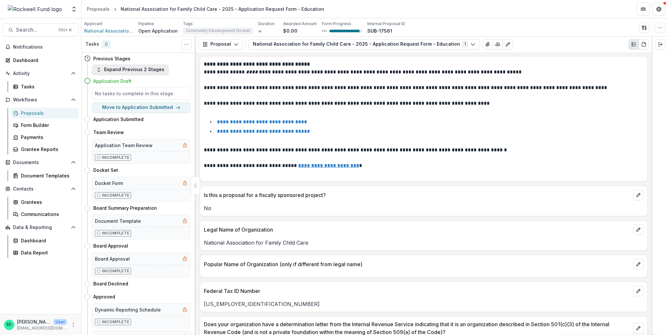
click at [146, 72] on button "Expand Previous 2 Stages" at bounding box center [130, 70] width 77 height 10
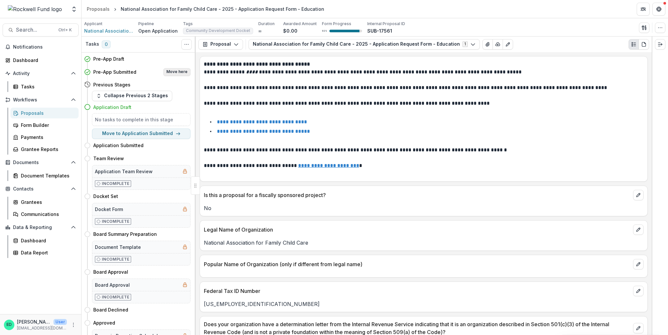
click at [180, 70] on button "Move here" at bounding box center [176, 72] width 27 height 8
select select "**********"
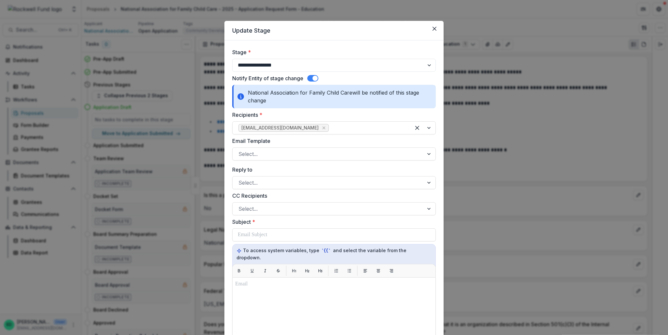
click at [309, 76] on span at bounding box center [312, 78] width 11 height 7
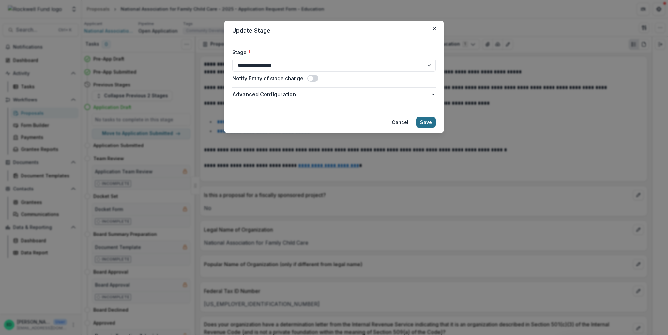
click at [426, 120] on button "Save" at bounding box center [426, 122] width 20 height 10
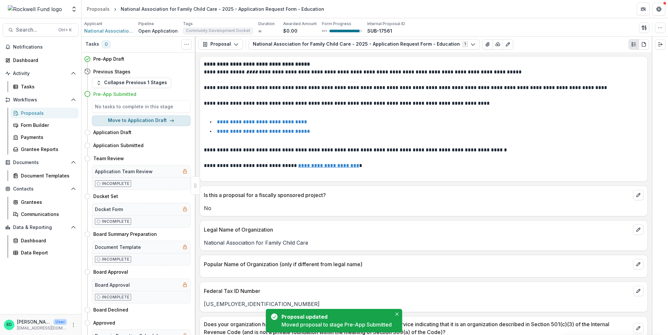
click at [144, 118] on button "Move to Application Draft" at bounding box center [141, 121] width 99 height 10
select select "**********"
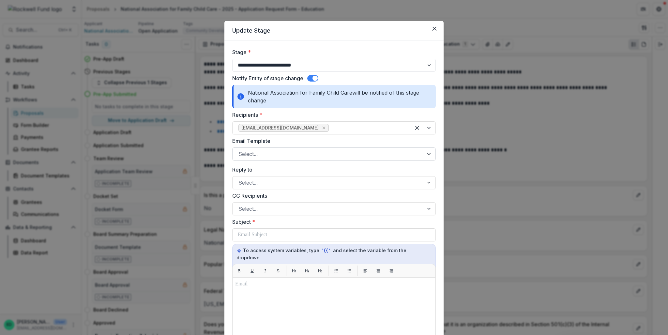
click at [268, 155] on div at bounding box center [328, 153] width 179 height 9
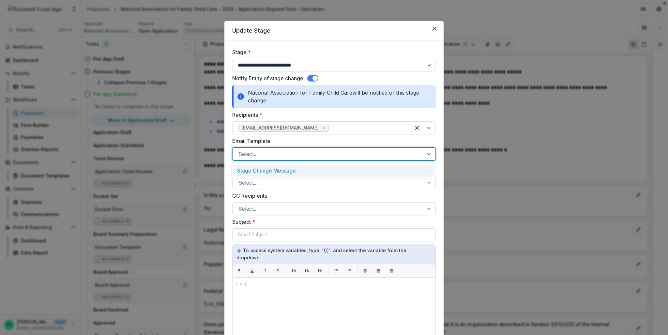
click at [262, 171] on div "Stage Change Message" at bounding box center [333, 171] width 200 height 12
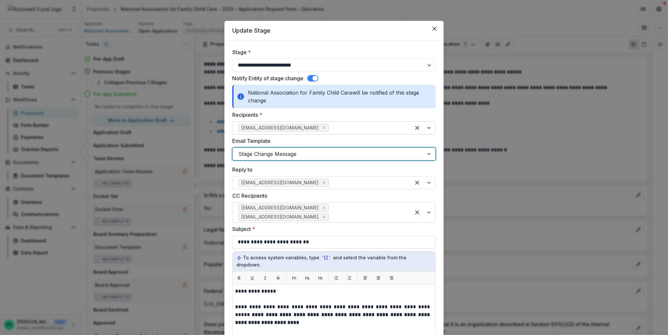
click at [330, 125] on div at bounding box center [367, 127] width 75 height 9
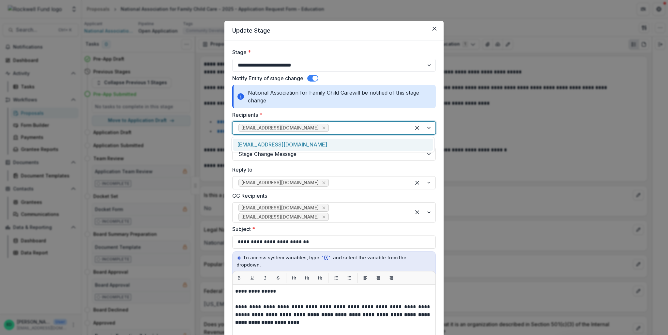
click at [264, 147] on div "ephillips@nafcc.org" at bounding box center [333, 145] width 200 height 12
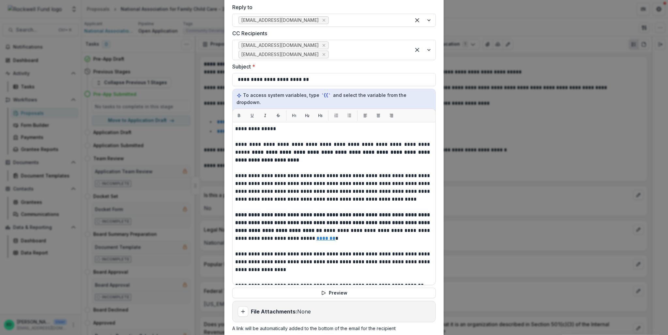
scroll to position [218, 0]
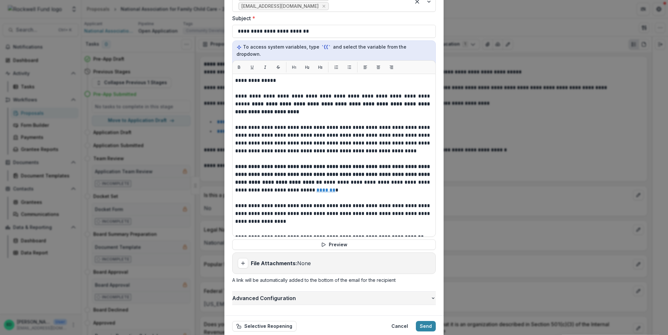
click at [264, 294] on span "Advanced Configuration" at bounding box center [331, 298] width 198 height 8
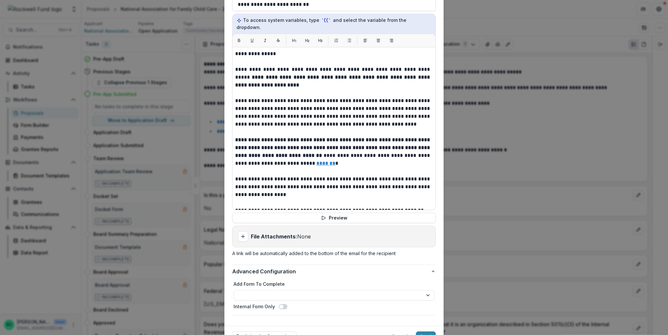
scroll to position [256, 0]
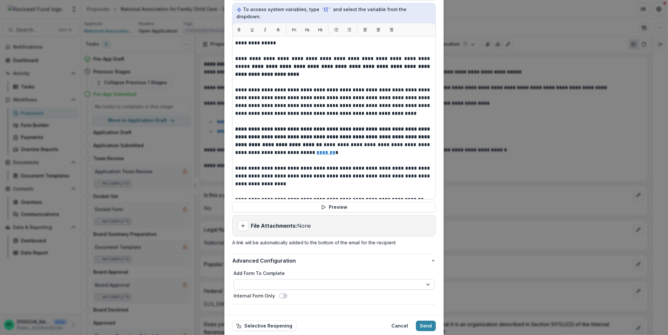
click at [261, 279] on select "**********" at bounding box center [334, 284] width 201 height 10
select select "**********"
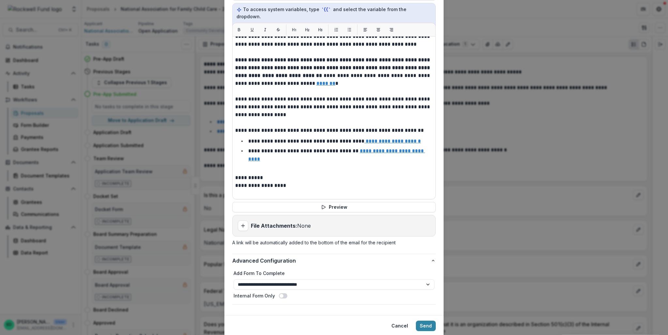
scroll to position [70, 0]
click at [423, 321] on button "Send" at bounding box center [426, 326] width 20 height 10
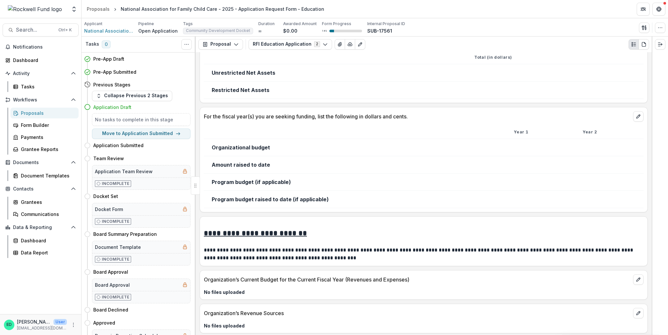
scroll to position [2088, 0]
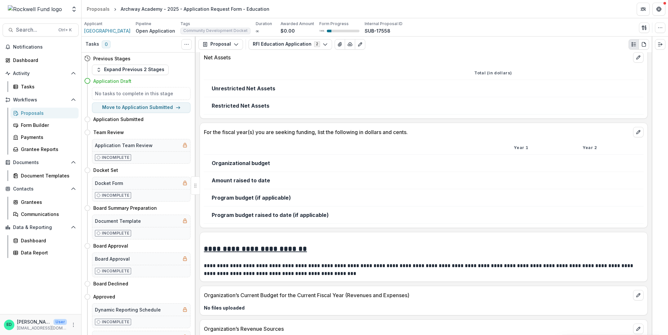
scroll to position [2278, 0]
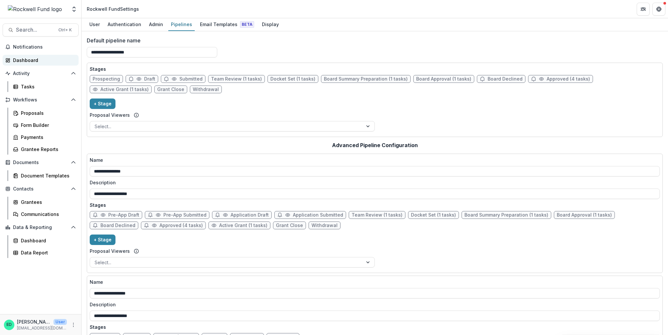
click at [21, 57] on div "Dashboard" at bounding box center [43, 60] width 60 height 7
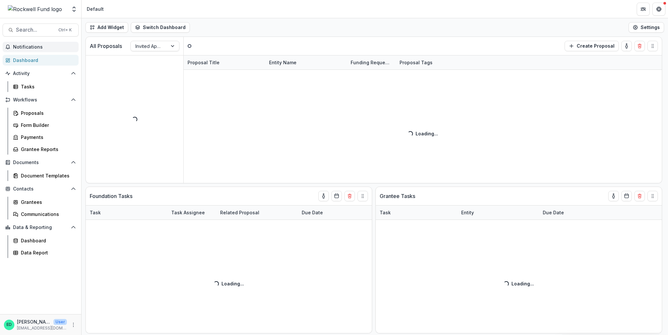
click at [22, 49] on span "Notifications" at bounding box center [44, 47] width 63 height 6
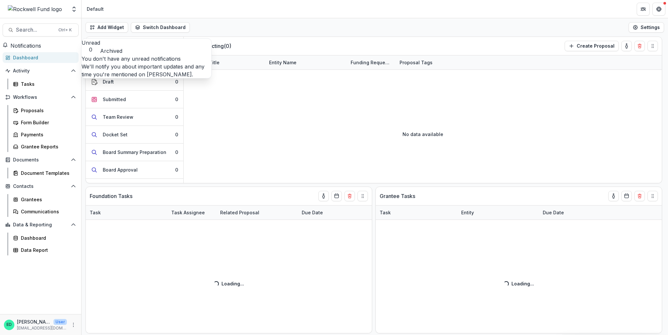
click at [22, 49] on span "Notifications" at bounding box center [25, 45] width 31 height 7
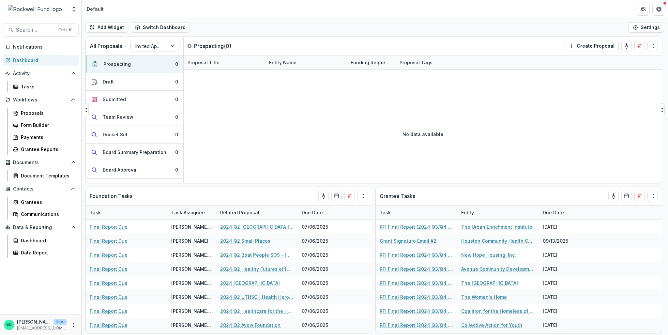
click at [151, 45] on div at bounding box center [148, 46] width 27 height 8
click at [222, 127] on div "No data available" at bounding box center [423, 134] width 478 height 98
click at [135, 98] on button "Submitted 0" at bounding box center [135, 100] width 98 height 18
click at [153, 45] on div at bounding box center [148, 46] width 27 height 8
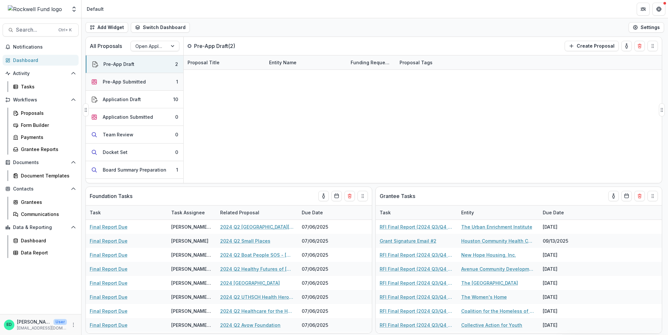
click at [159, 81] on button "Pre-App Submitted 1" at bounding box center [135, 82] width 98 height 18
click at [222, 76] on link "EmpowHER Remote - 2025 - Application Request Form - Education" at bounding box center [225, 76] width 74 height 7
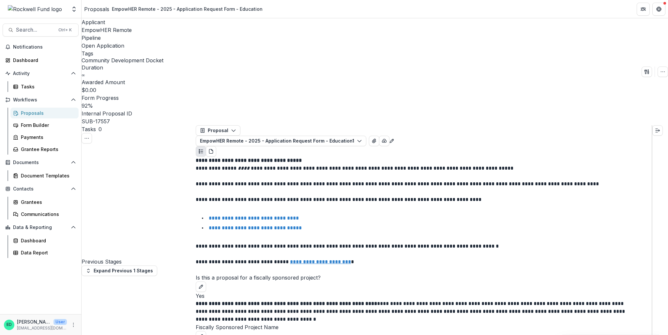
select select "**********"
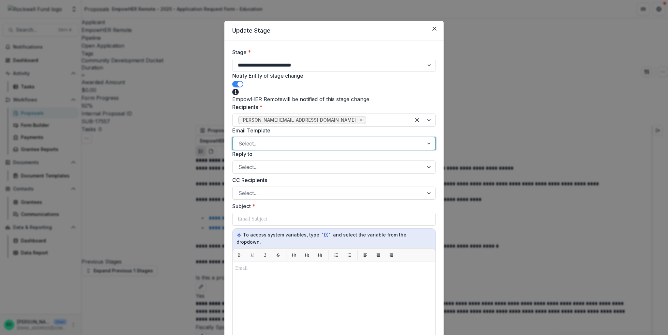
click at [222, 148] on div at bounding box center [328, 143] width 179 height 9
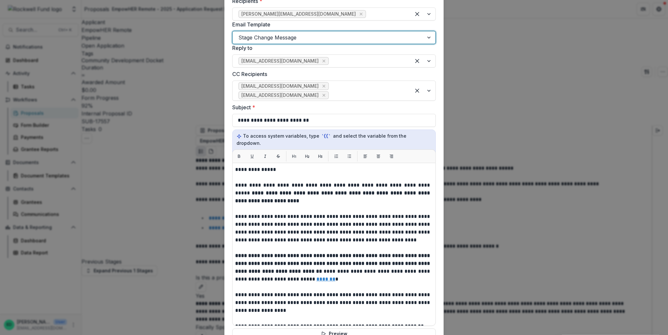
scroll to position [210, 0]
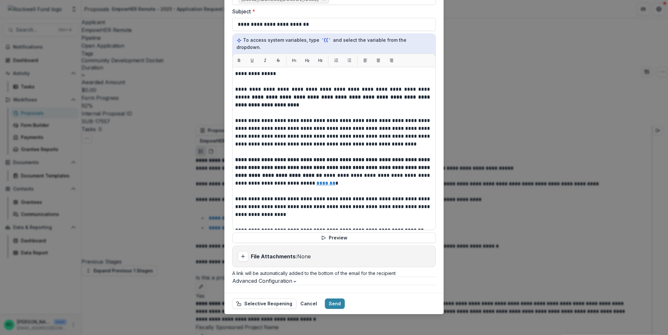
click at [222, 279] on span "Advanced Configuration" at bounding box center [262, 281] width 60 height 7
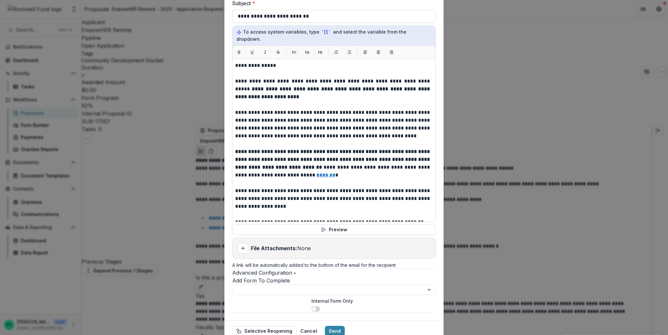
scroll to position [248, 0]
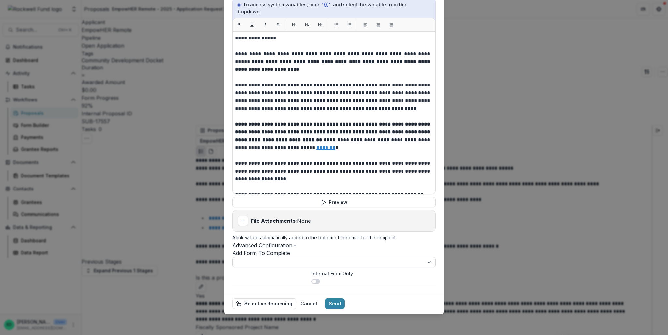
click at [222, 265] on select "**********" at bounding box center [334, 262] width 204 height 10
click at [222, 302] on button "Cancel" at bounding box center [309, 304] width 24 height 10
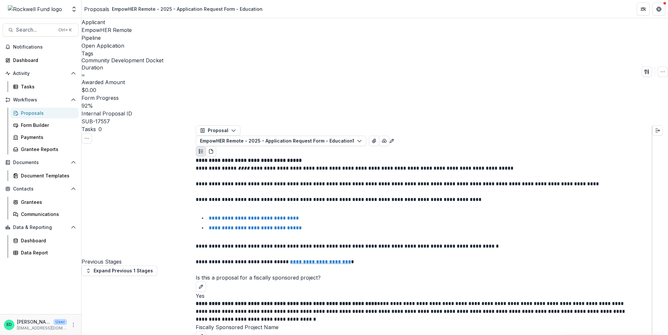
click at [34, 112] on div "Proposals" at bounding box center [47, 113] width 53 height 7
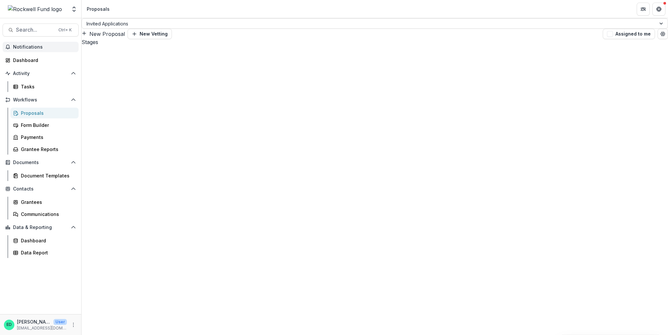
click at [26, 48] on span "Notifications" at bounding box center [44, 47] width 63 height 6
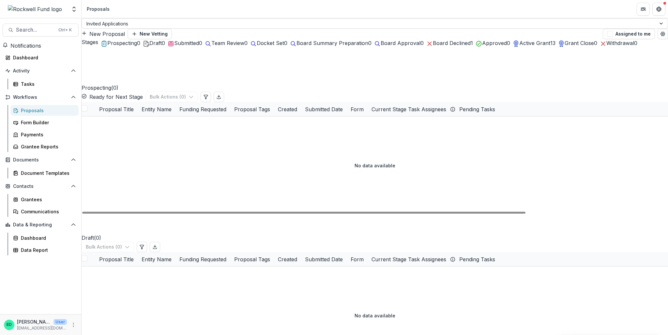
click at [222, 152] on div "No data available" at bounding box center [375, 165] width 587 height 98
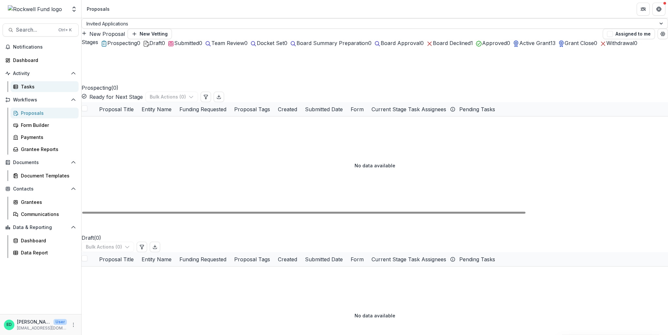
click at [28, 90] on link "Tasks" at bounding box center [44, 86] width 68 height 11
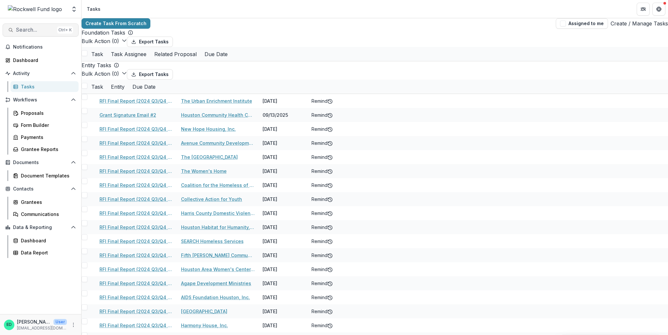
click at [36, 33] on button "Search... Ctrl + K" at bounding box center [41, 29] width 76 height 13
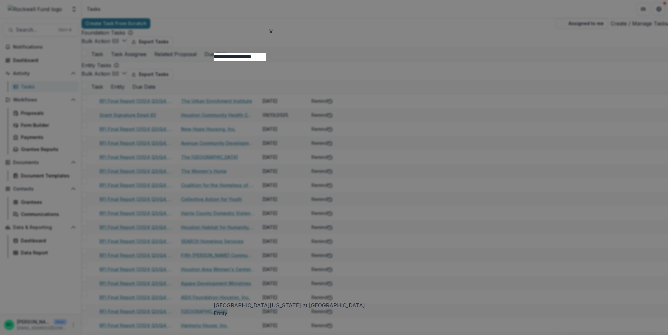
click at [222, 53] on input "**********" at bounding box center [240, 57] width 52 height 8
type input "**********"
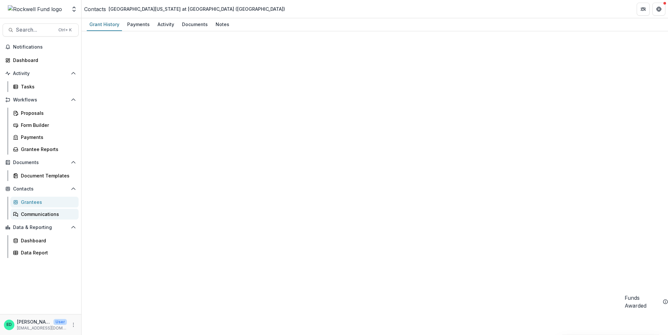
click at [47, 213] on div "Communications" at bounding box center [47, 214] width 53 height 7
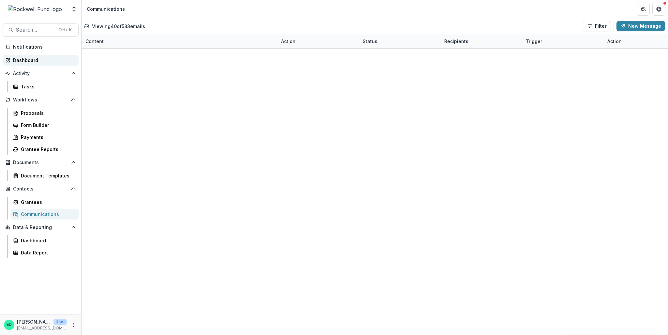
click at [25, 59] on div "Dashboard" at bounding box center [43, 60] width 60 height 7
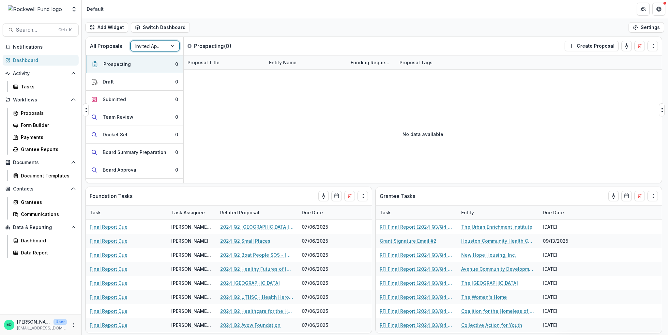
click at [157, 46] on div at bounding box center [148, 46] width 27 height 8
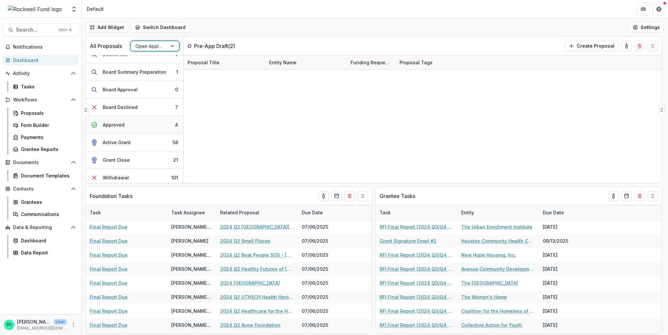
click at [149, 127] on button "Approved 4" at bounding box center [135, 125] width 98 height 18
click at [146, 109] on button "Board Declined 7" at bounding box center [135, 108] width 98 height 18
click at [140, 91] on button "Board Approval 0" at bounding box center [135, 90] width 98 height 18
click at [131, 137] on button "Active Grant 58" at bounding box center [135, 143] width 98 height 18
click at [129, 118] on button "Approved 4" at bounding box center [135, 125] width 98 height 18
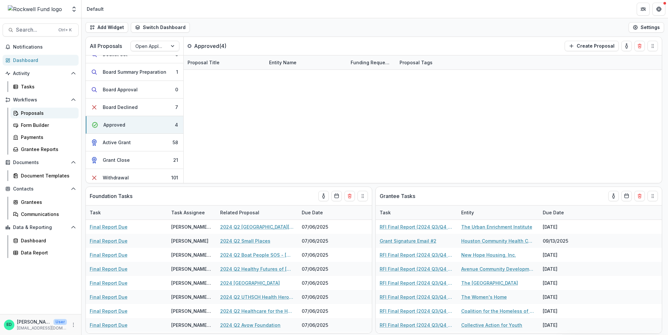
click at [38, 110] on div "Proposals" at bounding box center [47, 113] width 53 height 7
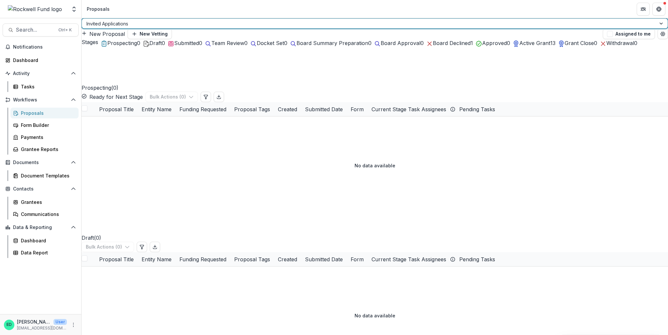
click at [222, 28] on div at bounding box center [662, 24] width 12 height 10
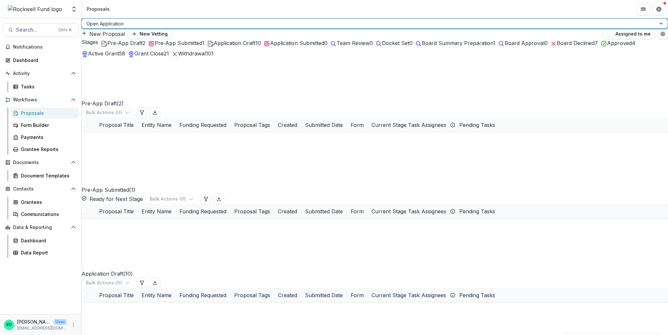
click at [222, 46] on span "Approved" at bounding box center [619, 43] width 25 height 7
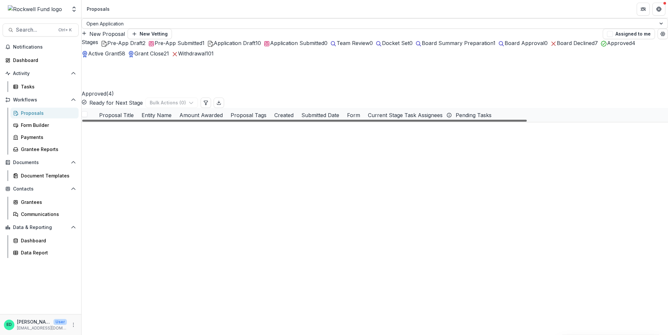
scroll to position [0, 183]
drag, startPoint x: 121, startPoint y: 215, endPoint x: 366, endPoint y: 234, distance: 245.2
click at [222, 122] on div at bounding box center [304, 121] width 445 height 2
drag, startPoint x: 365, startPoint y: 214, endPoint x: 169, endPoint y: 210, distance: 195.5
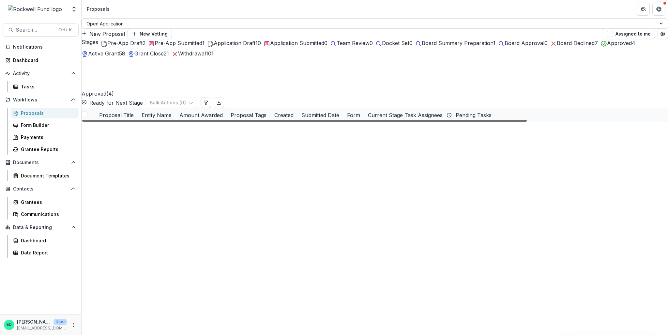
click at [169, 122] on div at bounding box center [304, 121] width 445 height 2
click at [87, 123] on span at bounding box center [85, 125] width 6 height 6
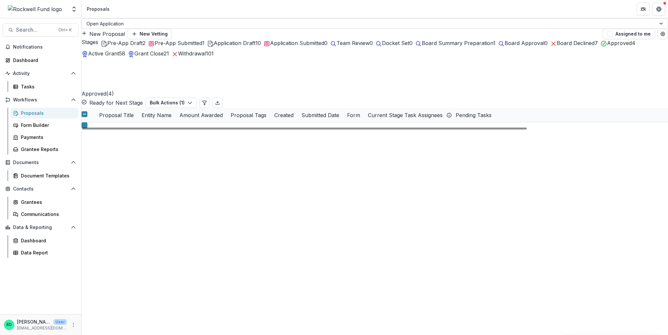
click at [87, 137] on span at bounding box center [85, 139] width 6 height 6
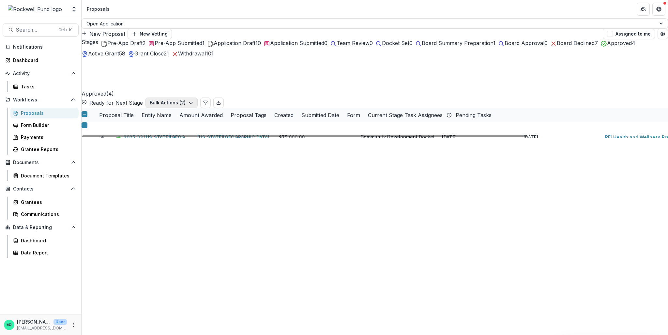
click at [198, 98] on button "Bulk Actions ( 2 )" at bounding box center [172, 103] width 52 height 10
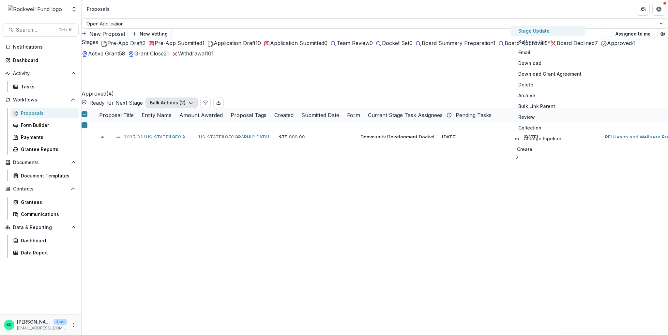
click at [222, 32] on button "Stage Update" at bounding box center [548, 30] width 75 height 11
select select "********"
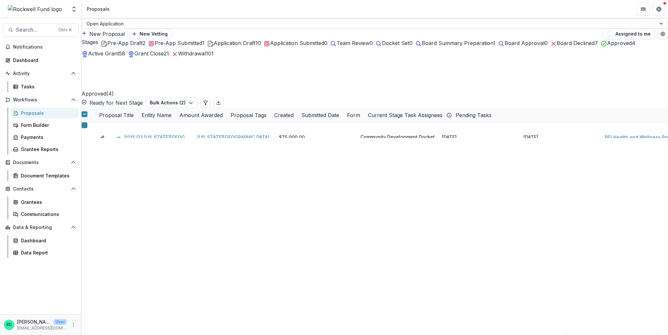
type input "**"
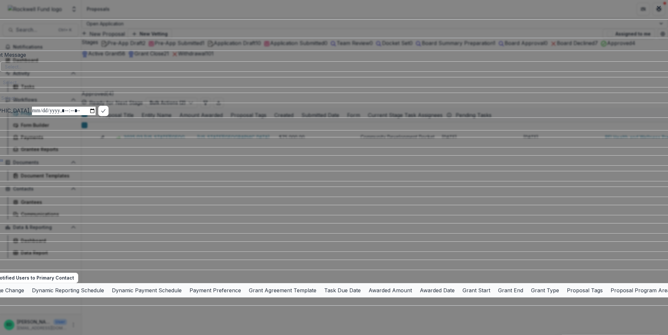
click at [220, 51] on select "**********" at bounding box center [334, 44] width 891 height 13
select select "**********"
click at [154, 51] on select "**********" at bounding box center [334, 44] width 891 height 13
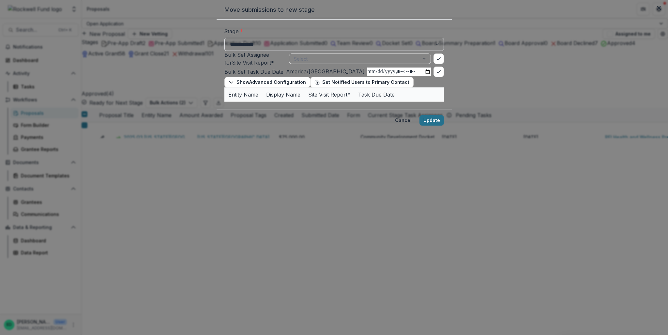
click at [222, 126] on button "Update" at bounding box center [432, 120] width 24 height 10
click at [222, 114] on div "Select..." at bounding box center [372, 108] width 27 height 9
click at [222, 127] on div at bounding box center [373, 123] width 18 height 8
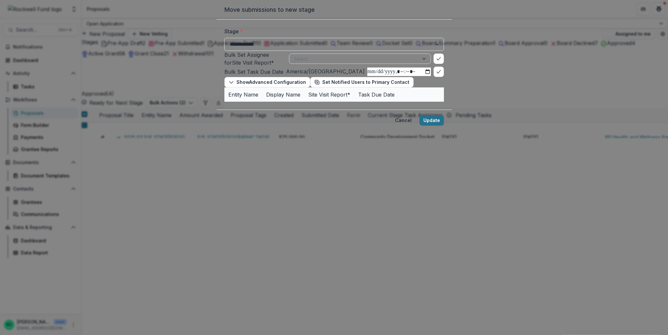
click at [222, 126] on button "Update" at bounding box center [432, 120] width 24 height 10
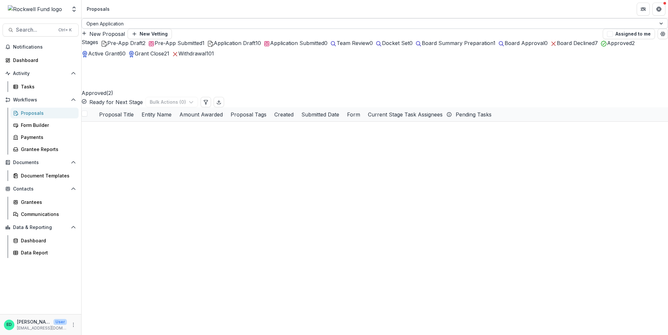
click at [134, 28] on div "Open Application" at bounding box center [369, 23] width 574 height 9
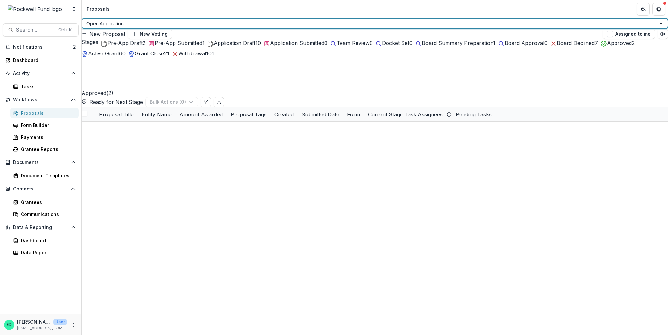
click at [115, 334] on div "Invited Applications" at bounding box center [334, 339] width 668 height 8
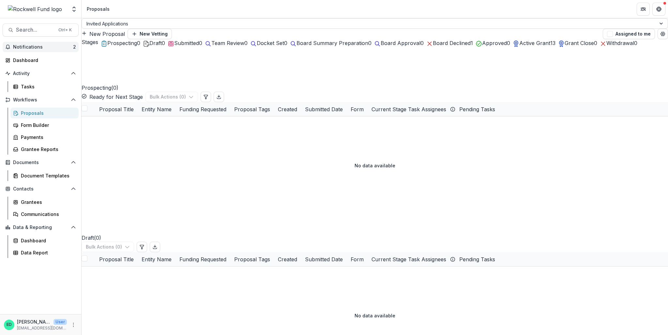
click at [20, 45] on span "Notifications" at bounding box center [43, 47] width 60 height 6
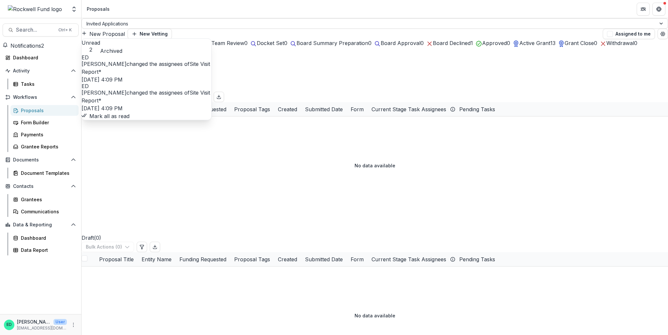
click at [130, 120] on button "Mark all as read" at bounding box center [106, 116] width 48 height 8
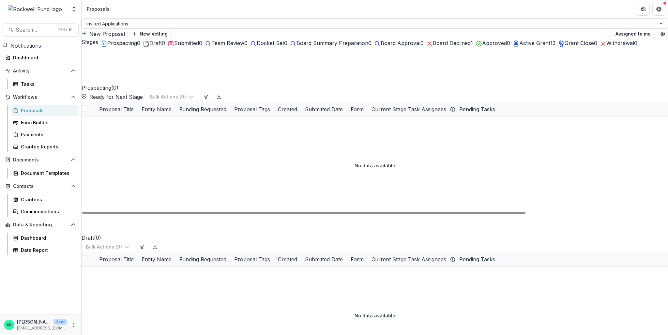
click at [214, 163] on div "No data available" at bounding box center [375, 165] width 587 height 98
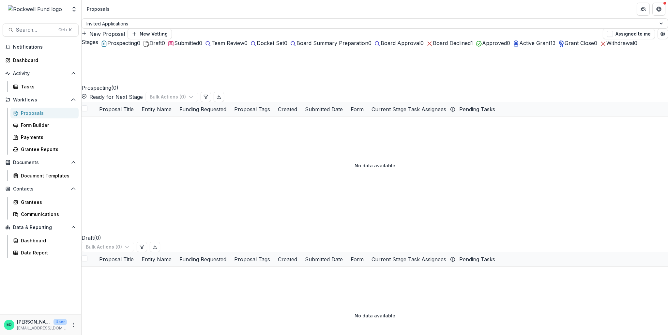
click at [222, 47] on div "Active Grant 13" at bounding box center [534, 43] width 43 height 8
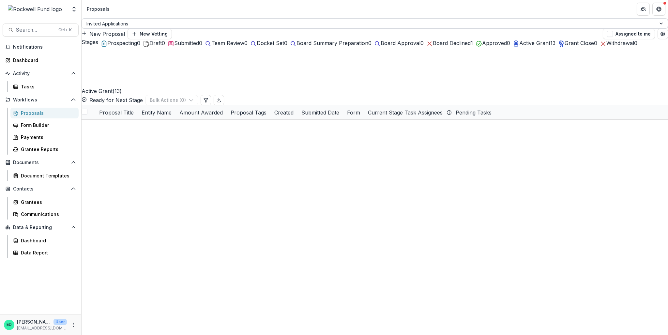
click at [117, 26] on div at bounding box center [368, 24] width 565 height 8
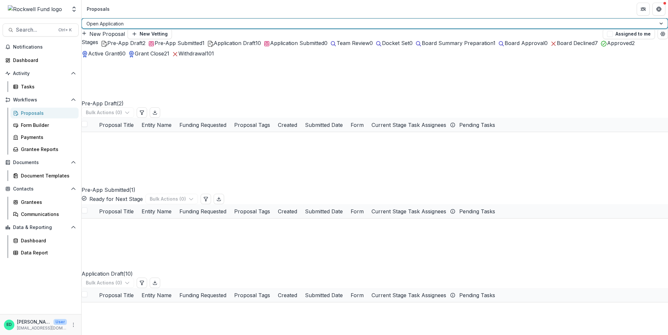
click at [123, 28] on div at bounding box center [368, 24] width 565 height 8
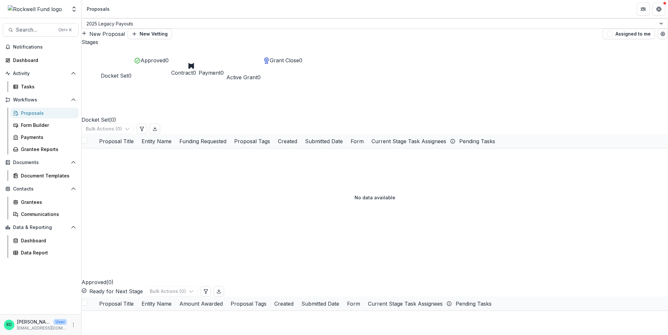
drag, startPoint x: 202, startPoint y: 57, endPoint x: 244, endPoint y: 36, distance: 47.1
click at [222, 36] on div "2025 Legacy Payouts New Proposal New Vetting Assigned to me" at bounding box center [375, 28] width 587 height 21
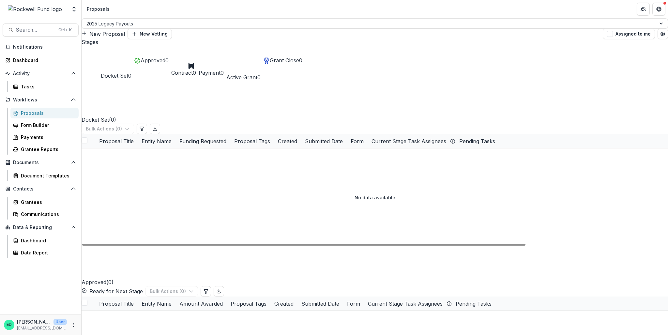
drag, startPoint x: 115, startPoint y: 83, endPoint x: 117, endPoint y: 78, distance: 5.4
click at [116, 81] on h2 "Docket Set ( 0 )" at bounding box center [99, 102] width 35 height 42
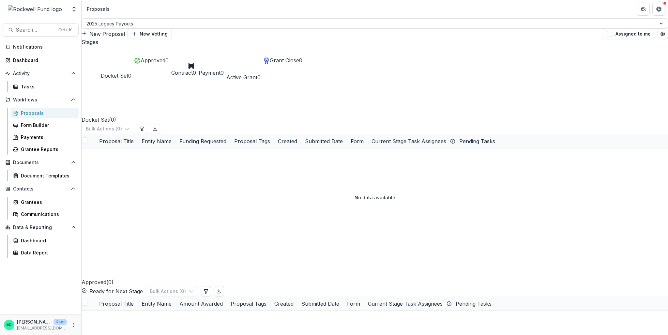
click at [98, 45] on span "Stages" at bounding box center [90, 42] width 17 height 6
click at [103, 60] on div "Docket Set 0" at bounding box center [116, 60] width 31 height 39
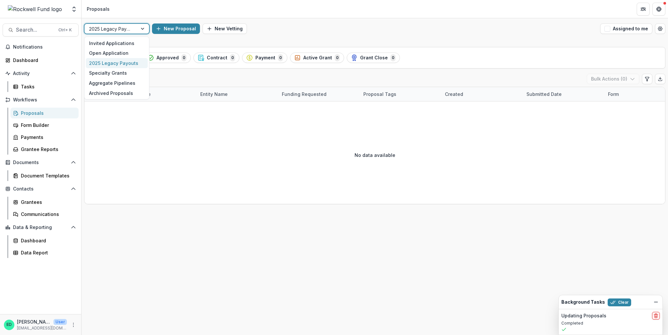
click at [128, 32] on div at bounding box center [111, 29] width 44 height 8
click at [122, 56] on div "Open Application" at bounding box center [117, 53] width 62 height 10
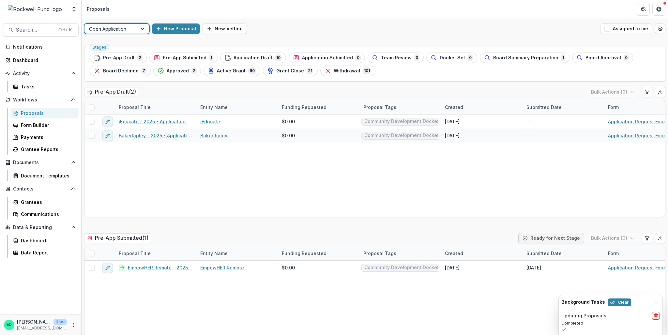
click at [131, 30] on div at bounding box center [111, 29] width 44 height 8
click at [121, 60] on div "2025 Legacy Payouts" at bounding box center [117, 63] width 62 height 10
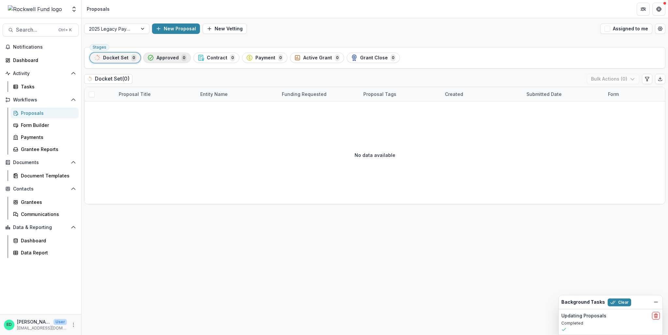
click at [157, 57] on span "Approved" at bounding box center [168, 58] width 22 height 6
click at [216, 59] on span "Contract" at bounding box center [217, 58] width 21 height 6
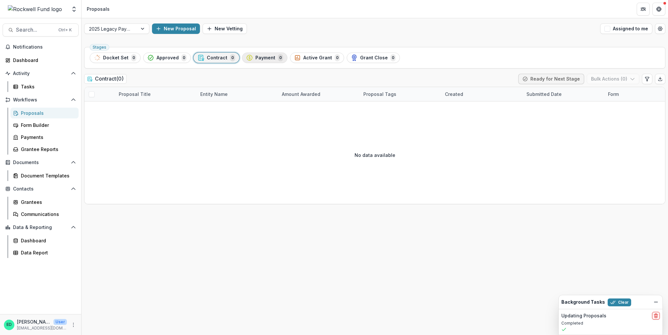
click at [259, 59] on span "Payment" at bounding box center [266, 58] width 20 height 6
click at [312, 60] on div "Active Grant 0" at bounding box center [317, 57] width 46 height 7
click at [360, 55] on span "Grant Close" at bounding box center [374, 58] width 28 height 6
click at [117, 60] on div "Docket Set 0" at bounding box center [115, 57] width 42 height 7
click at [125, 29] on div at bounding box center [111, 29] width 44 height 8
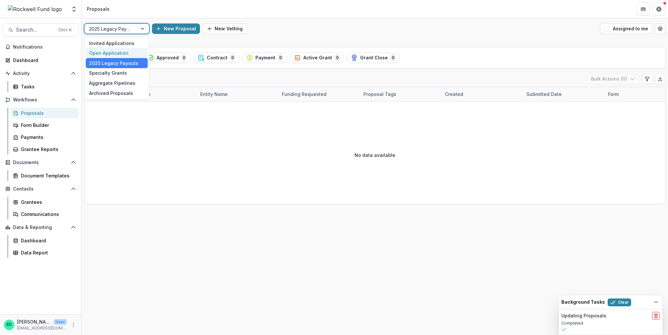
click at [131, 53] on div "Open Application" at bounding box center [117, 53] width 62 height 10
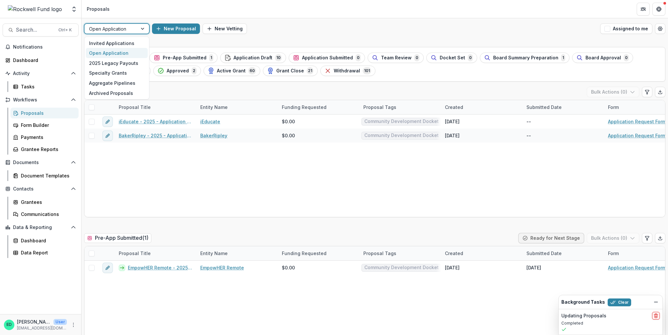
click at [123, 28] on div at bounding box center [111, 29] width 44 height 8
click at [116, 42] on div "Invited Applications" at bounding box center [117, 43] width 62 height 10
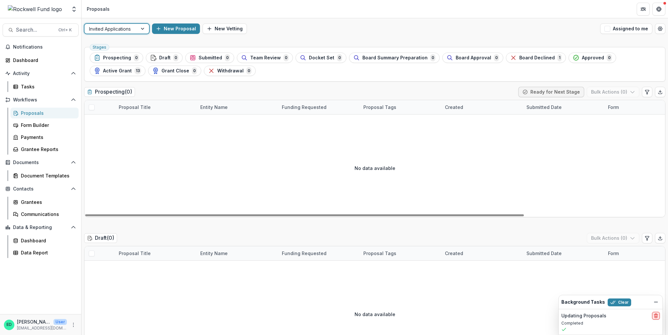
click at [660, 315] on button "delete" at bounding box center [656, 316] width 8 height 8
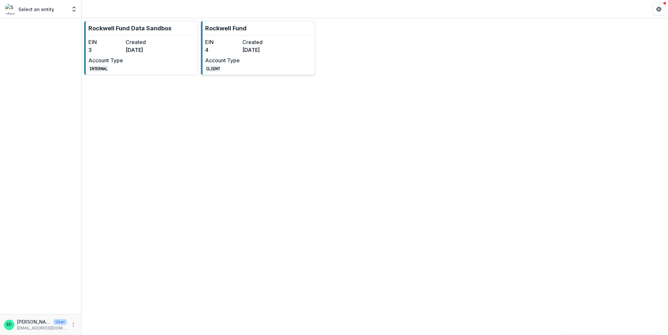
click at [259, 71] on div "EIN 4 Created [DATE] Account Type CLIENT" at bounding box center [241, 55] width 72 height 34
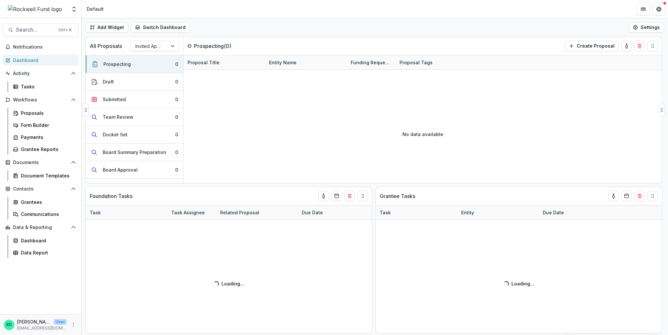
click at [167, 53] on div "All Proposals Invited Applications" at bounding box center [135, 46] width 98 height 18
click at [164, 47] on div "Invited Applications" at bounding box center [149, 45] width 37 height 9
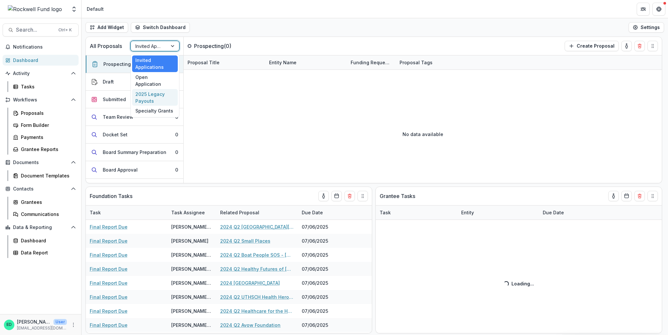
click at [160, 89] on div "2025 Legacy Payouts" at bounding box center [155, 97] width 46 height 17
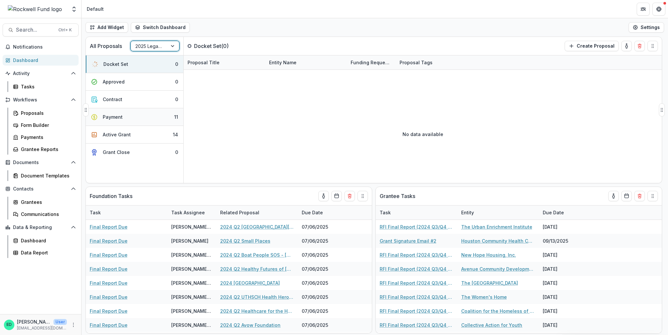
click at [152, 121] on button "Payment 11" at bounding box center [135, 117] width 98 height 18
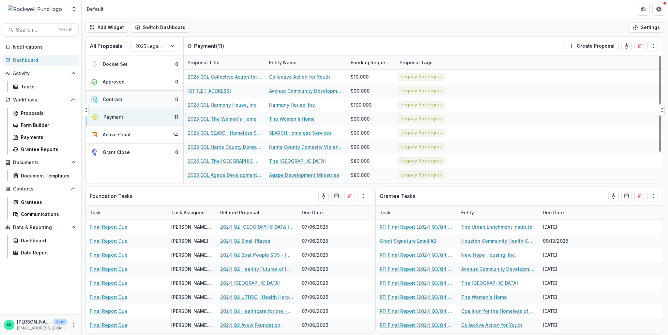
click at [148, 101] on button "Contract 0" at bounding box center [135, 100] width 98 height 18
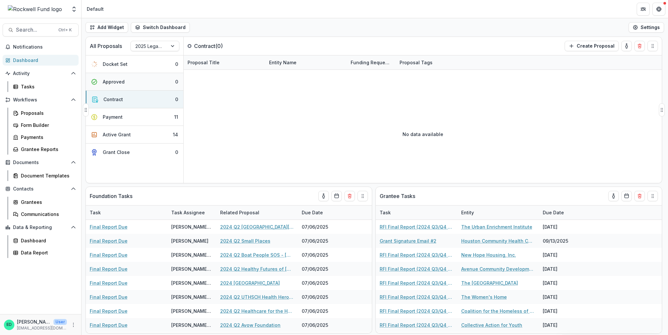
click at [139, 77] on button "Approved 0" at bounding box center [135, 82] width 98 height 18
click at [137, 67] on button "Docket Set 0" at bounding box center [135, 64] width 98 height 18
click at [146, 49] on div at bounding box center [148, 46] width 27 height 8
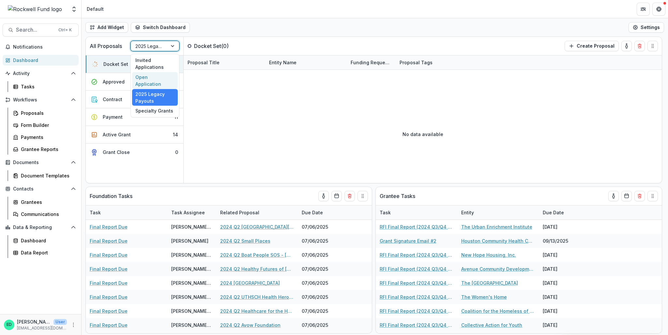
click at [150, 76] on div "Open Application" at bounding box center [155, 80] width 46 height 17
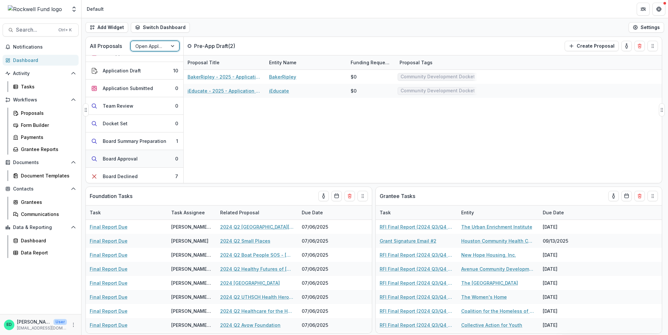
scroll to position [65, 0]
click at [154, 103] on div "Board Summary Preparation" at bounding box center [135, 104] width 64 height 7
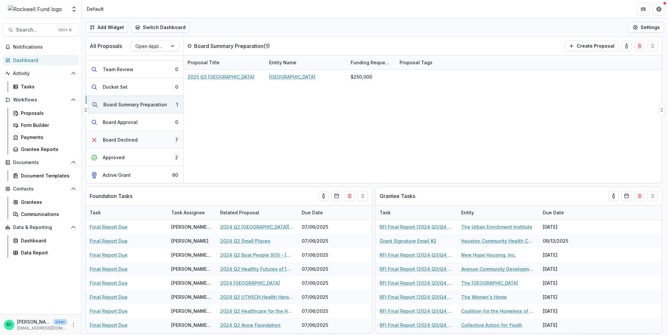
click at [162, 139] on button "Board Declined 7" at bounding box center [135, 140] width 98 height 18
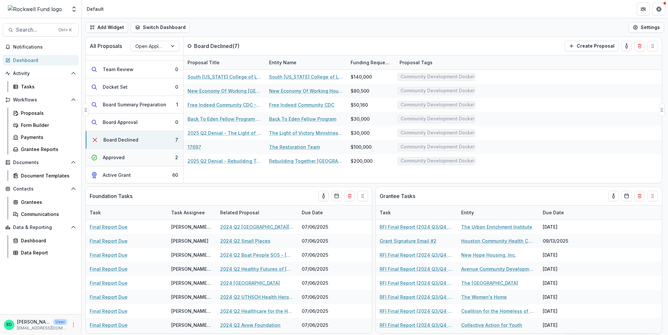
click at [159, 159] on button "Approved 2" at bounding box center [135, 158] width 98 height 18
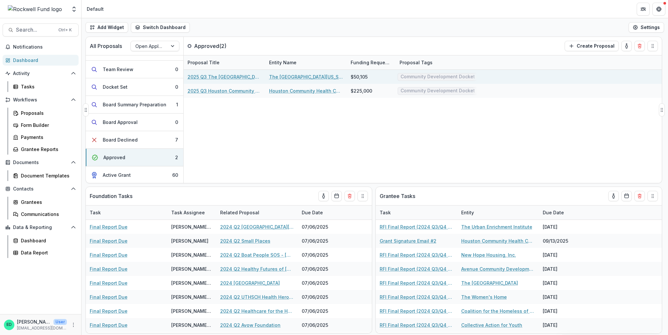
click at [229, 77] on link "2025 Q3 The [GEOGRAPHIC_DATA][US_STATE] at [GEOGRAPHIC_DATA]" at bounding box center [225, 76] width 74 height 7
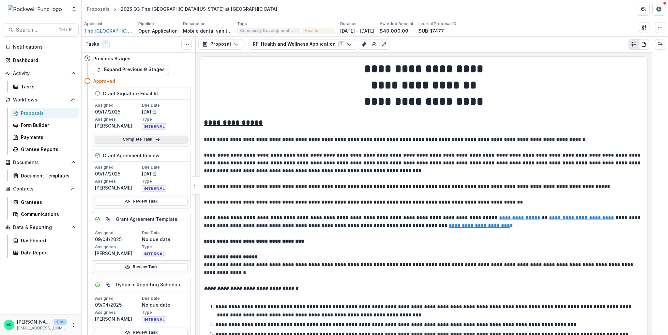
click at [146, 140] on link "Complete Task" at bounding box center [141, 140] width 93 height 8
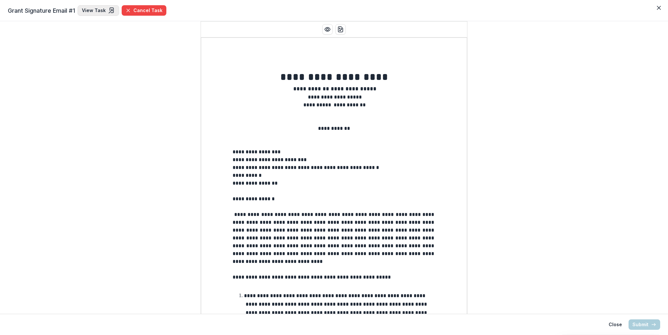
click at [98, 12] on link "View Task" at bounding box center [98, 10] width 41 height 10
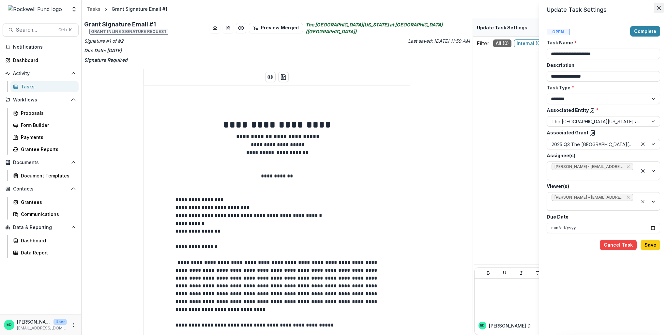
click at [658, 3] on button "Close" at bounding box center [659, 8] width 10 height 10
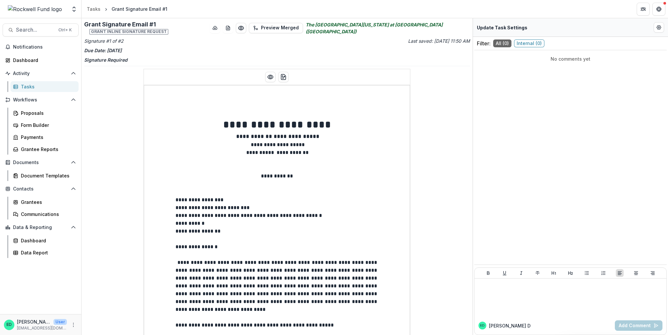
click at [24, 88] on div "Tasks" at bounding box center [47, 86] width 53 height 7
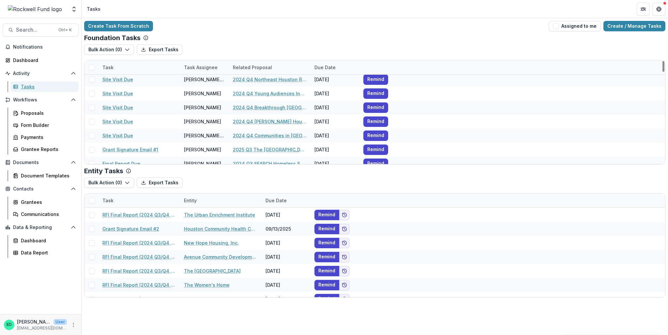
scroll to position [294, 0]
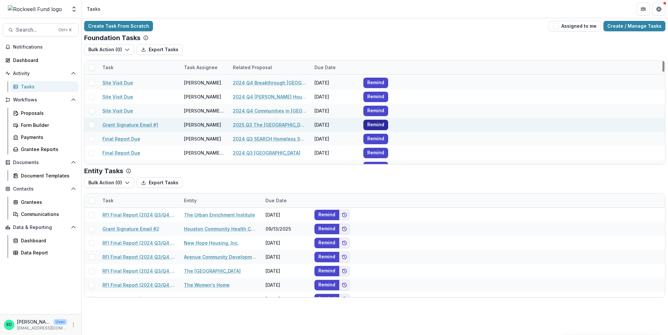
click at [373, 122] on button "Remind" at bounding box center [376, 125] width 25 height 10
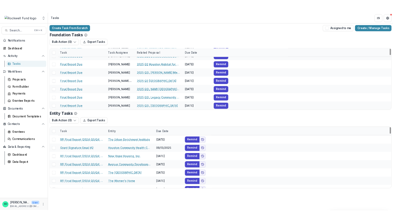
scroll to position [1240, 0]
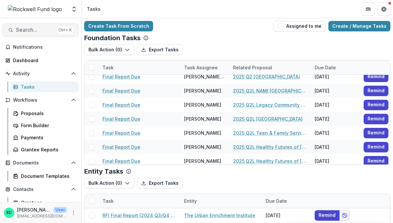
click at [17, 24] on button "Search... Ctrl + K" at bounding box center [41, 29] width 76 height 13
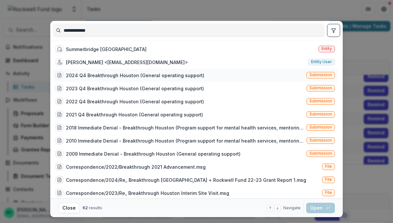
type input "**********"
click at [89, 74] on div "2024 Q4 Breakthrough Houston (General operating support)" at bounding box center [135, 75] width 138 height 7
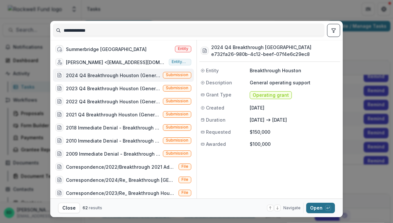
click at [313, 207] on button "Open with enter key" at bounding box center [320, 207] width 29 height 10
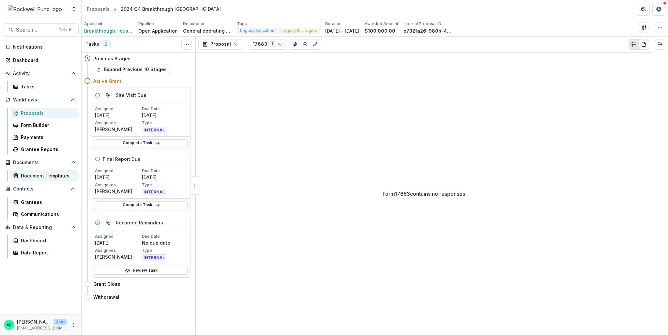
click at [36, 177] on div "Document Templates" at bounding box center [47, 175] width 53 height 7
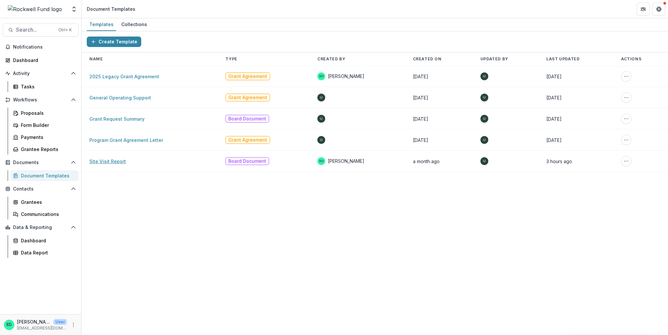
click at [107, 160] on link "Site Visit Report" at bounding box center [107, 162] width 37 height 6
click at [33, 148] on div "Grantee Reports" at bounding box center [47, 149] width 53 height 7
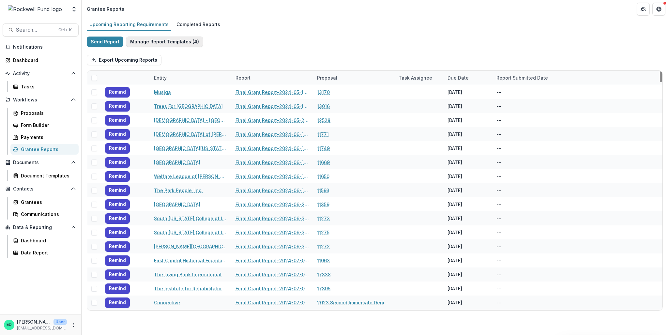
click at [149, 37] on button "Manage Report Templates ( 4 )" at bounding box center [164, 42] width 77 height 10
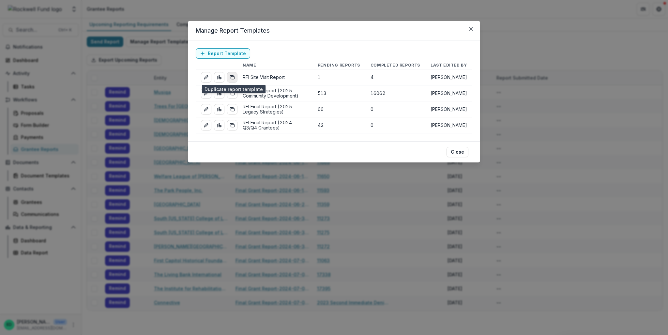
click at [231, 78] on icon "duplicate-report-responses" at bounding box center [232, 77] width 5 height 5
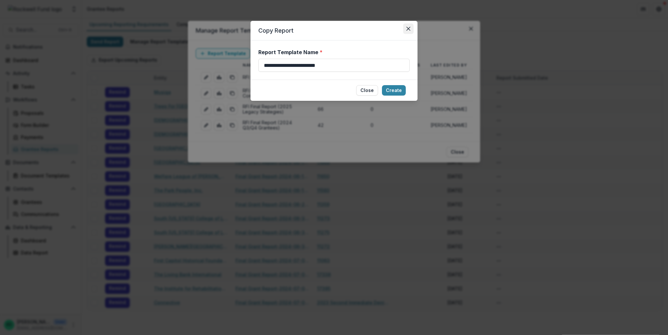
click at [409, 25] on button "Close" at bounding box center [408, 28] width 10 height 10
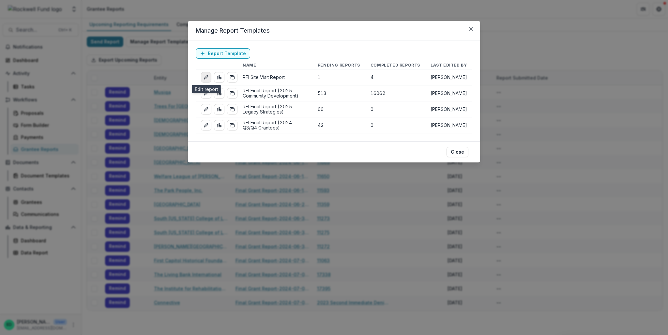
click at [202, 79] on link "edit-report" at bounding box center [206, 77] width 10 height 10
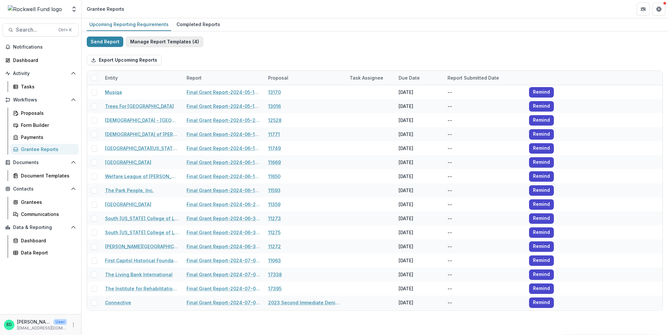
click at [145, 44] on button "Manage Report Templates ( 4 )" at bounding box center [164, 42] width 77 height 10
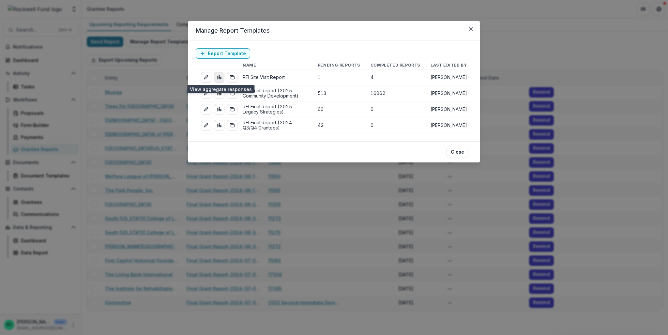
click at [216, 75] on link "view-aggregated-responses" at bounding box center [219, 77] width 10 height 10
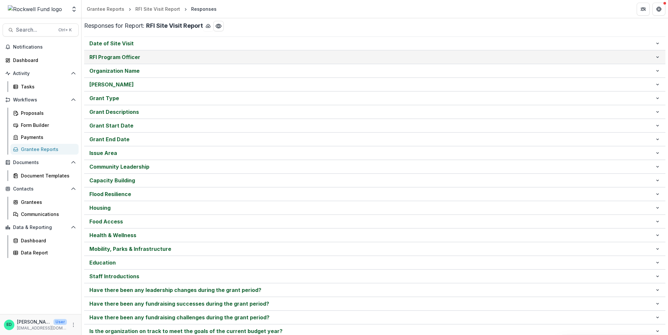
click at [129, 55] on p "RFI Program Officer" at bounding box center [372, 57] width 566 height 8
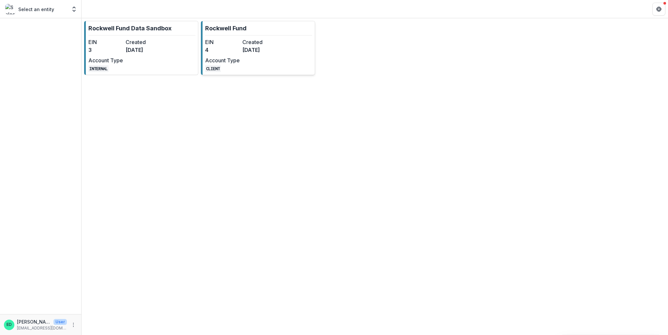
click at [239, 26] on p "Rockwell Fund" at bounding box center [225, 28] width 41 height 9
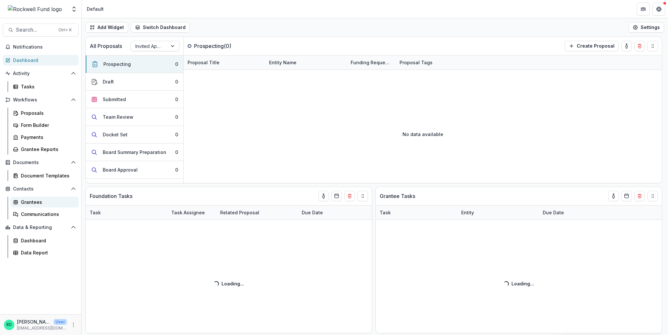
click at [35, 201] on div "Grantees" at bounding box center [47, 202] width 53 height 7
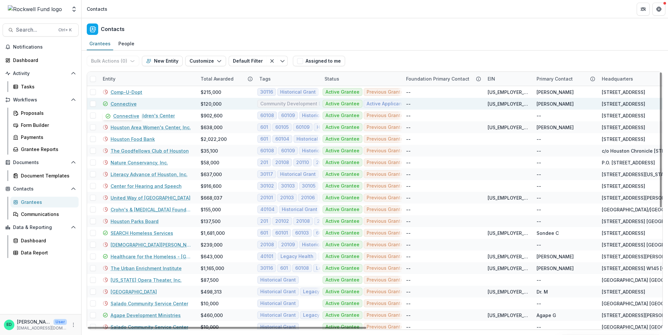
click at [125, 103] on link "Connective" at bounding box center [124, 104] width 26 height 7
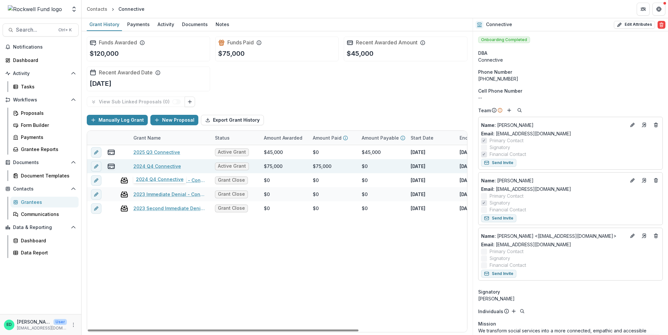
click at [162, 164] on link "2024 Q4 Connective" at bounding box center [157, 166] width 48 height 7
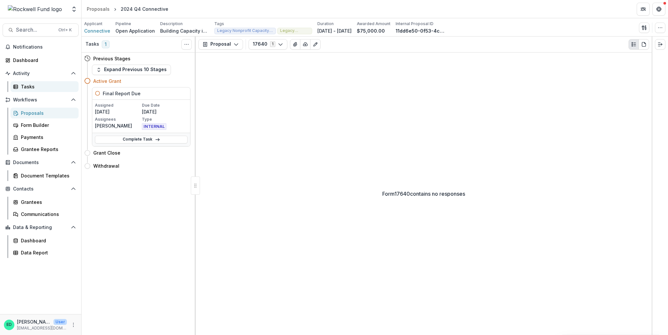
click at [30, 87] on div "Tasks" at bounding box center [47, 86] width 53 height 7
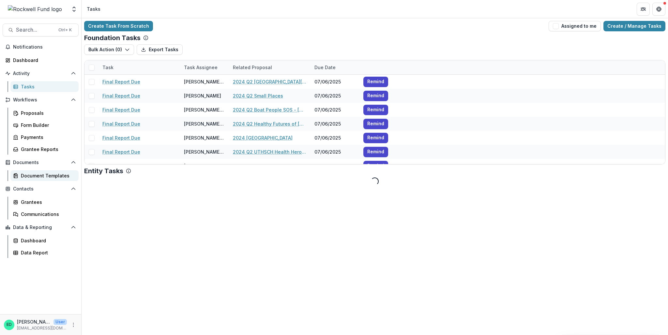
click at [46, 175] on div "Document Templates" at bounding box center [47, 175] width 53 height 7
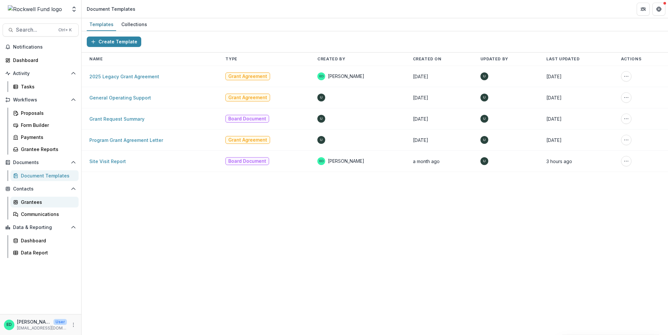
click at [39, 200] on div "Grantees" at bounding box center [47, 202] width 53 height 7
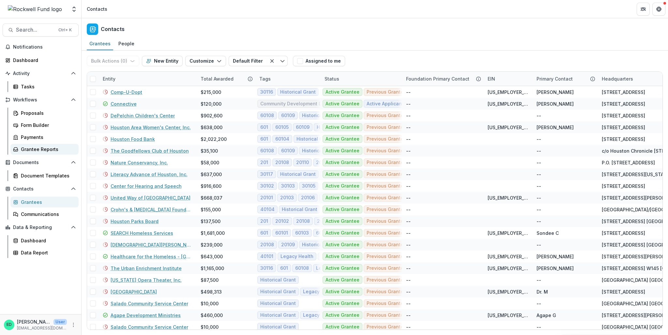
click at [40, 150] on div "Grantee Reports" at bounding box center [47, 149] width 53 height 7
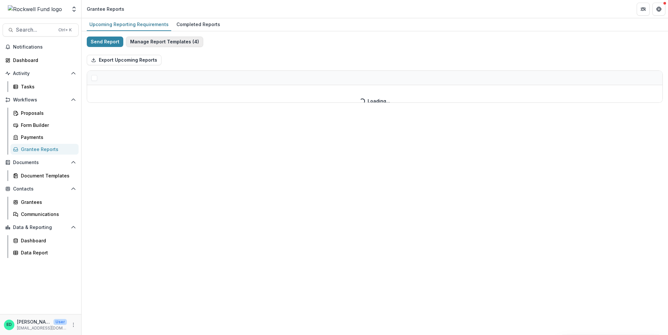
click at [142, 39] on button "Manage Report Templates ( 4 )" at bounding box center [164, 42] width 77 height 10
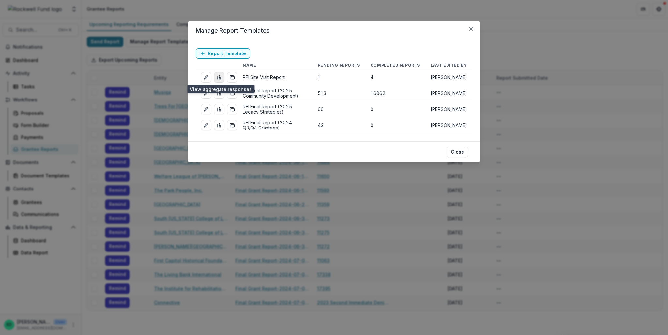
click at [216, 76] on link "view-aggregated-responses" at bounding box center [219, 77] width 10 height 10
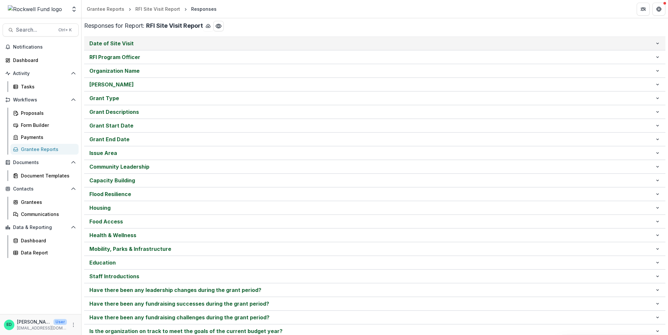
click at [104, 45] on p "Date of Site Visit" at bounding box center [372, 43] width 566 height 8
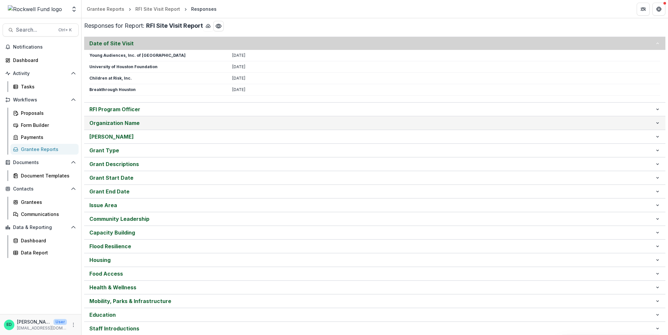
click at [131, 122] on p "Organization Name" at bounding box center [372, 123] width 566 height 8
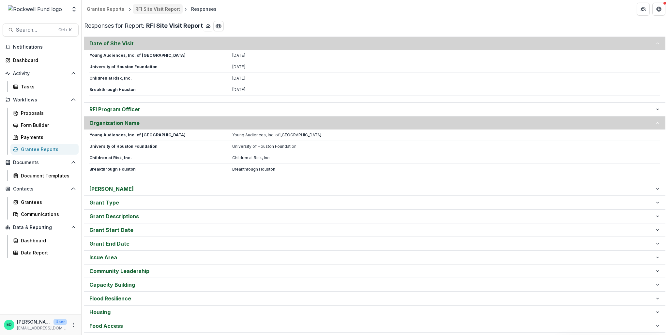
click at [146, 7] on div "RFI Site Visit Report" at bounding box center [157, 9] width 45 height 7
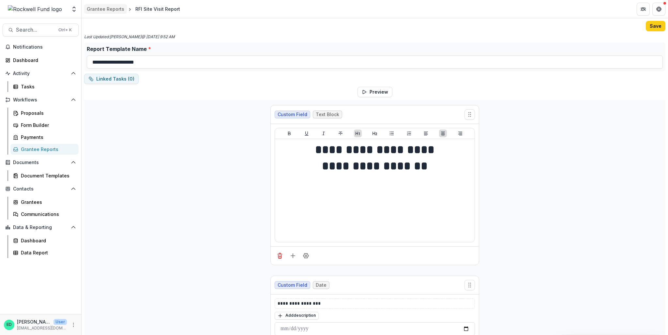
click at [104, 4] on link "Grantee Reports" at bounding box center [105, 8] width 43 height 9
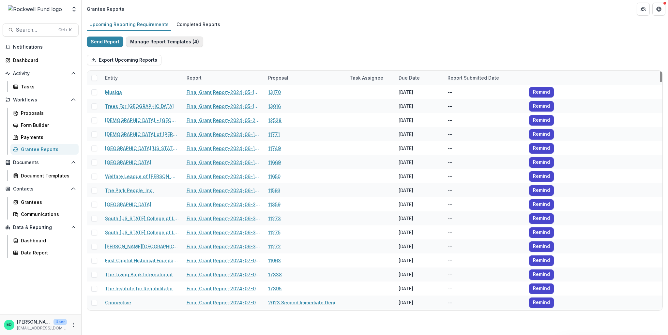
click at [153, 37] on button "Manage Report Templates ( 4 )" at bounding box center [164, 42] width 77 height 10
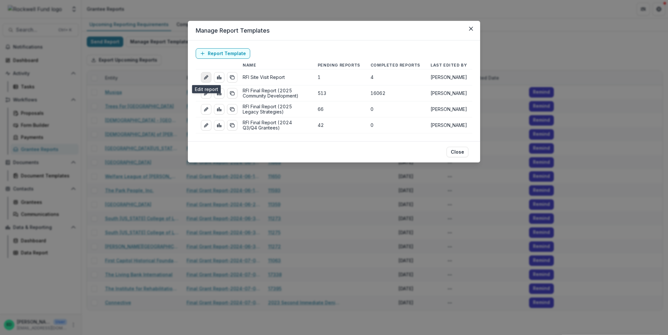
click at [204, 80] on link "edit-report" at bounding box center [206, 77] width 10 height 10
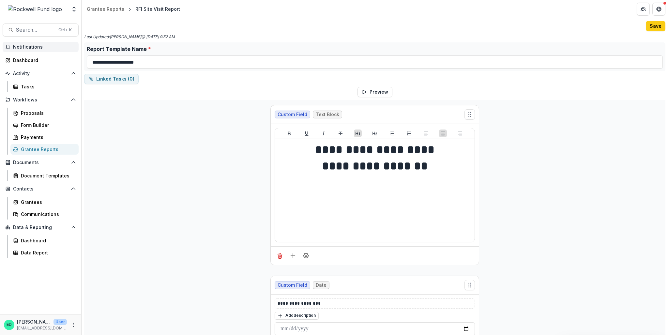
click at [25, 46] on span "Notifications" at bounding box center [44, 47] width 63 height 6
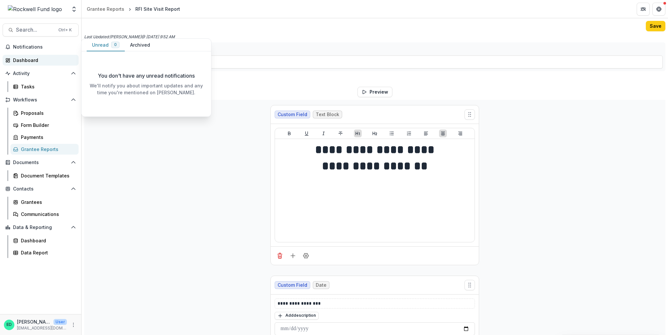
click at [31, 59] on div "Dashboard" at bounding box center [43, 60] width 60 height 7
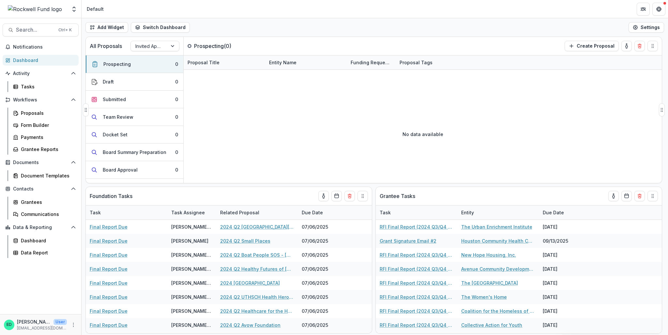
click at [148, 52] on div "All Proposals Invited Applications" at bounding box center [135, 46] width 98 height 18
click at [147, 45] on div at bounding box center [148, 46] width 27 height 8
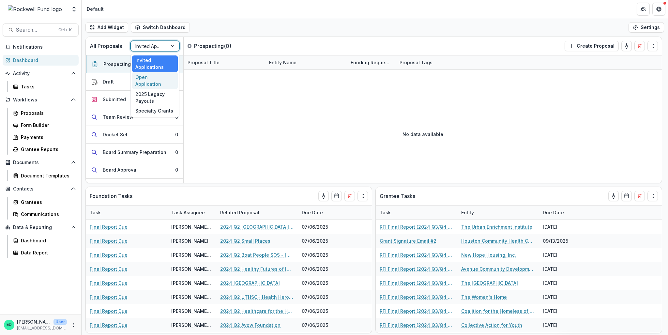
click at [148, 74] on div "Open Application" at bounding box center [155, 80] width 46 height 17
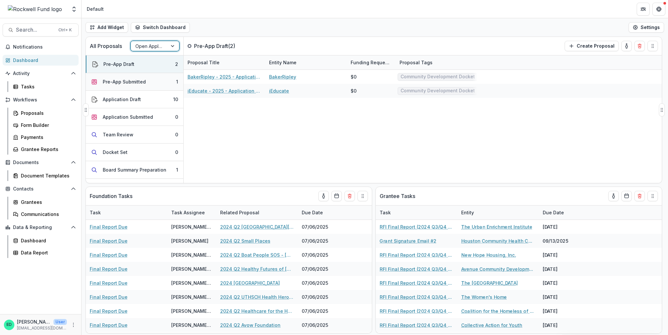
click at [141, 80] on div "Pre-App Submitted" at bounding box center [124, 81] width 43 height 7
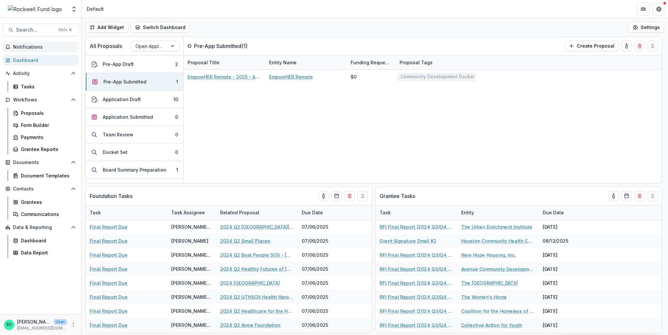
click at [22, 45] on span "Notifications" at bounding box center [44, 47] width 63 height 6
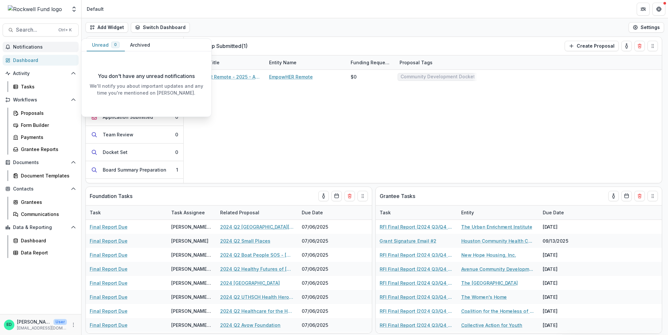
click at [22, 45] on span "Notifications" at bounding box center [44, 47] width 63 height 6
